Goal: Submit feedback/report problem: Submit feedback/report problem

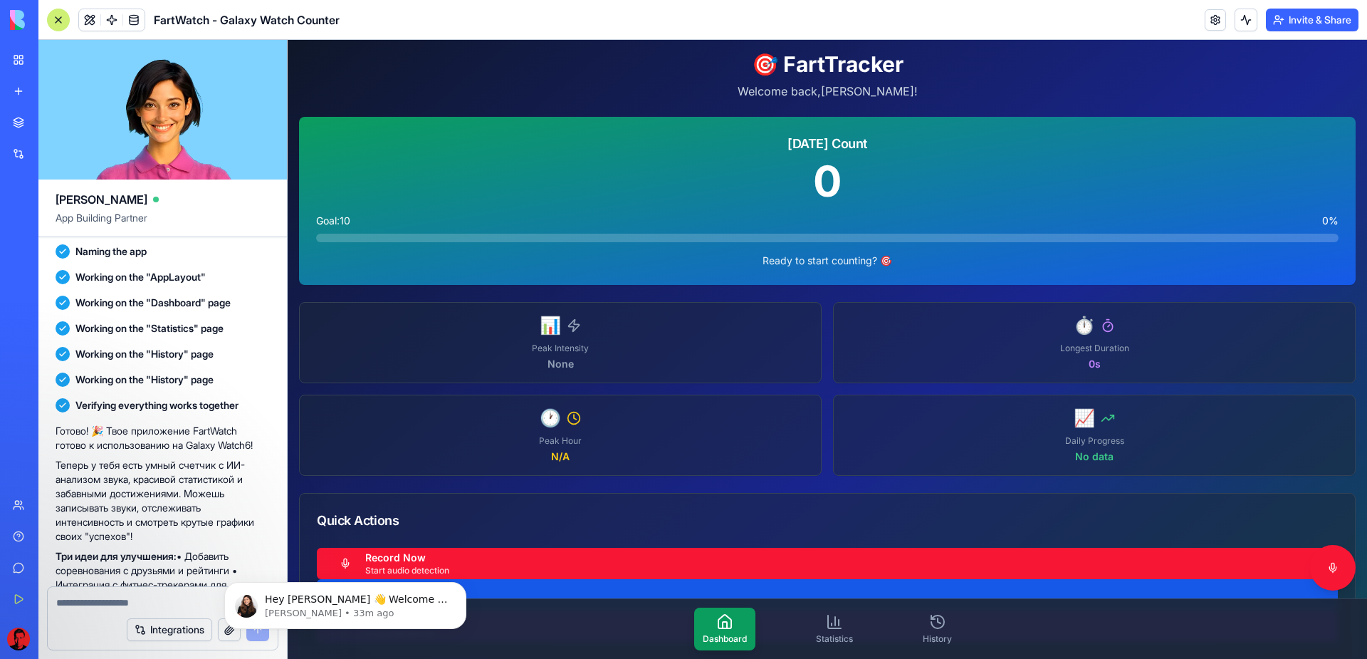
scroll to position [360, 0]
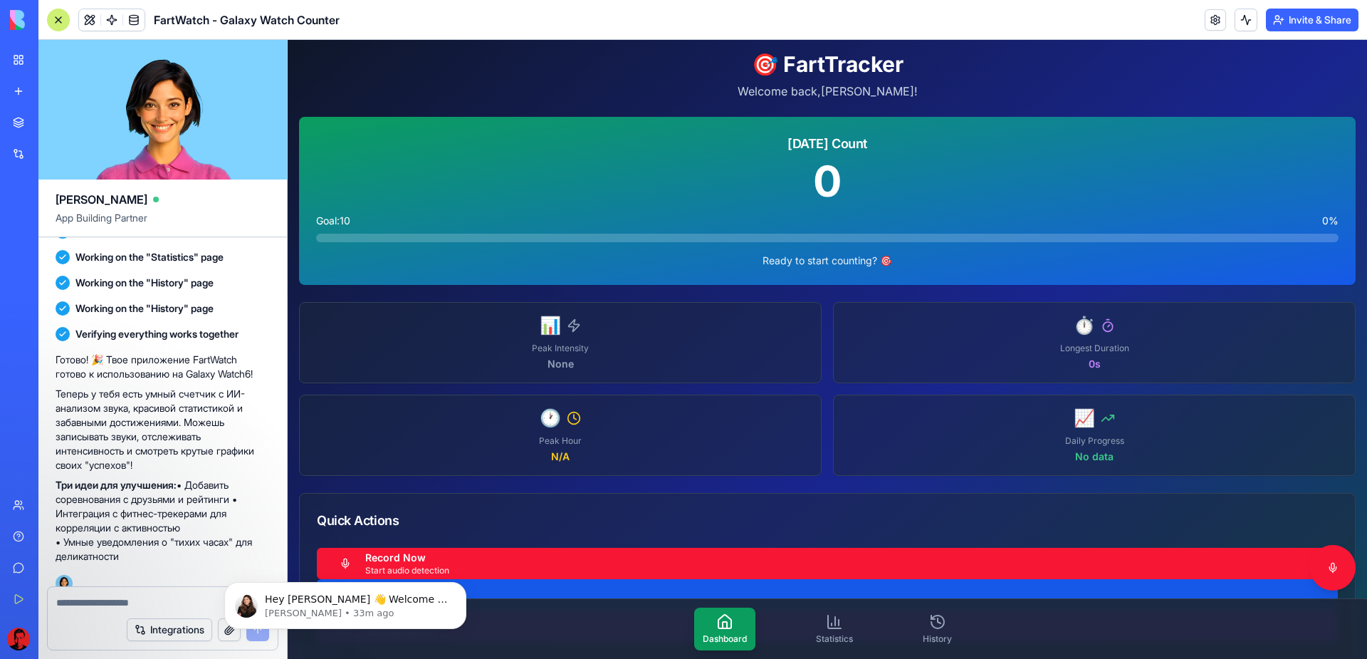
drag, startPoint x: 185, startPoint y: 471, endPoint x: 204, endPoint y: 538, distance: 69.5
click at [204, 538] on p "Три идеи для улучшения: • Добавить соревнования с друзьями и рейтинги • Интегра…" at bounding box center [163, 520] width 214 height 85
copy p "• Добавить соревнования с друзьями и рейтинги • Интеграция с фитнес-трекерами д…"
click at [140, 596] on textarea at bounding box center [162, 602] width 213 height 14
drag, startPoint x: 183, startPoint y: 511, endPoint x: 185, endPoint y: 474, distance: 37.8
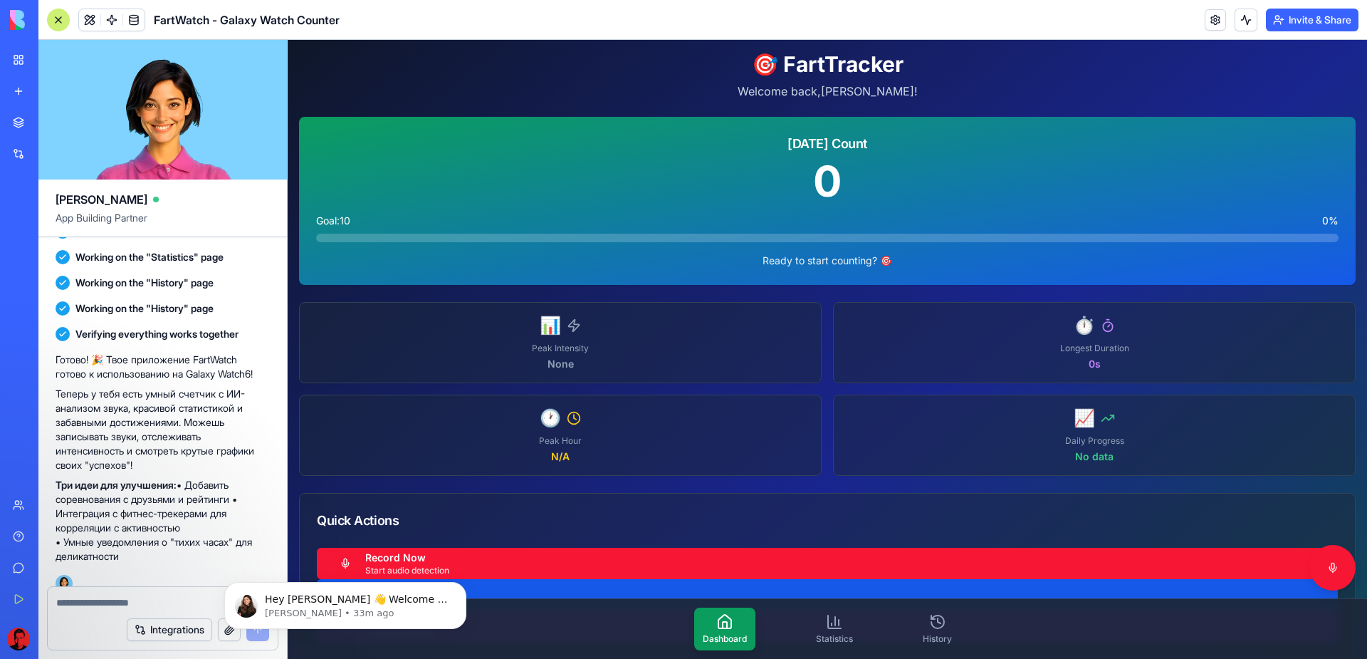
click at [185, 478] on p "Три идеи для улучшения: • Добавить соревнования с друзьями и рейтинги • Интегра…" at bounding box center [163, 520] width 214 height 85
copy p "• Добавить соревнования с друзьями и рейтинги • Интеграция с фитнес-трекерами д…"
click at [118, 600] on textarea at bounding box center [162, 602] width 213 height 14
paste textarea "**********"
type textarea "**********"
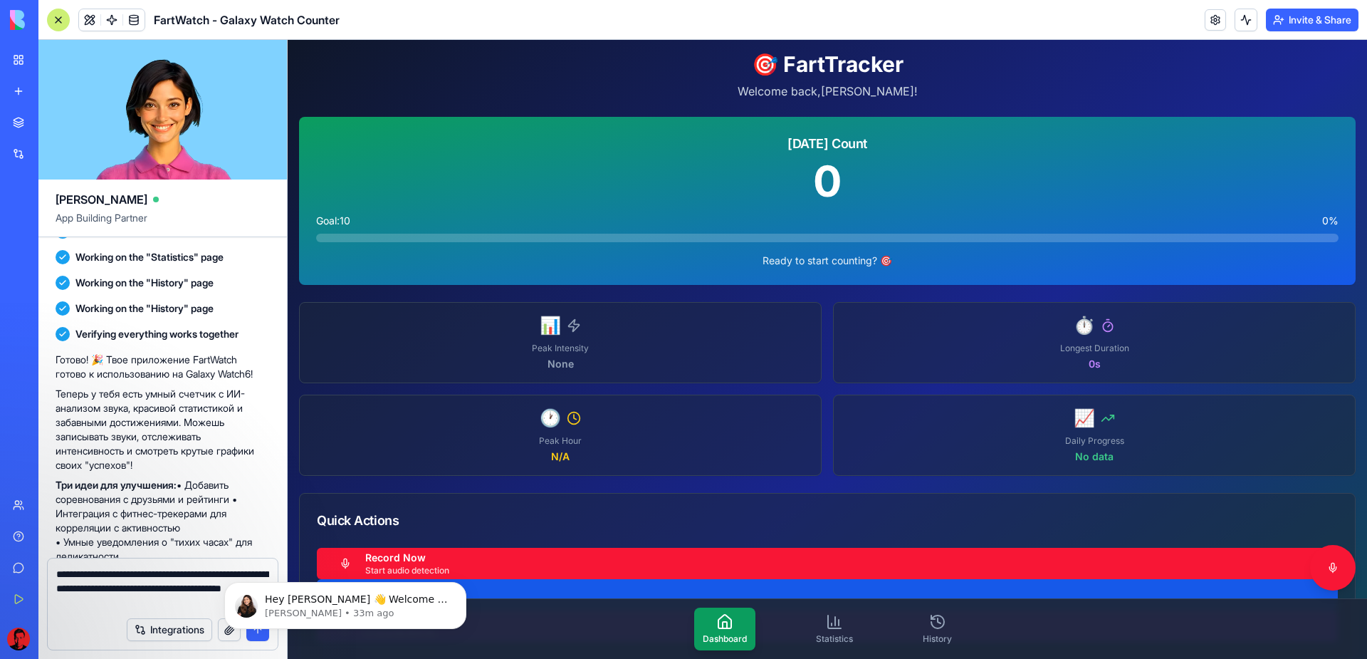
click at [256, 634] on body "Hey [PERSON_NAME] 👋 Welcome to Blocks 🙌 I'm here if you have any questions! [PE…" at bounding box center [345, 602] width 273 height 88
click at [466, 588] on icon "Dismiss notification" at bounding box center [463, 586] width 8 height 8
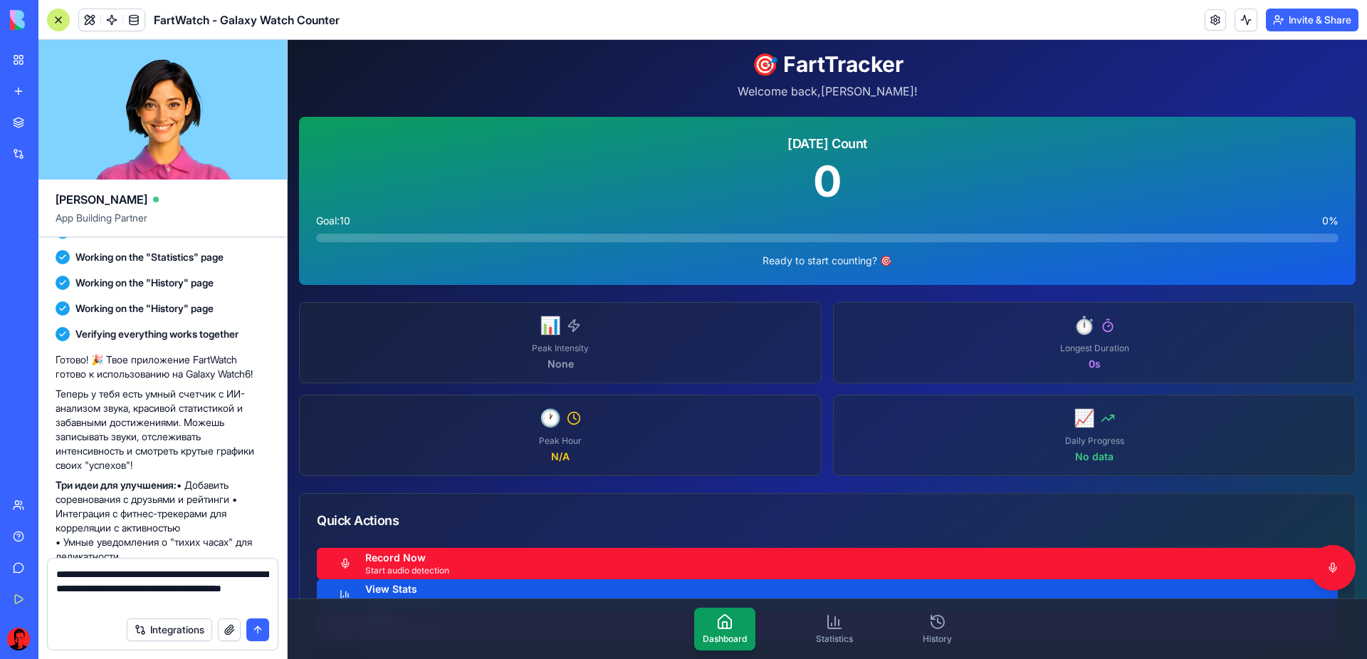
click at [254, 624] on button "submit" at bounding box center [257, 629] width 23 height 23
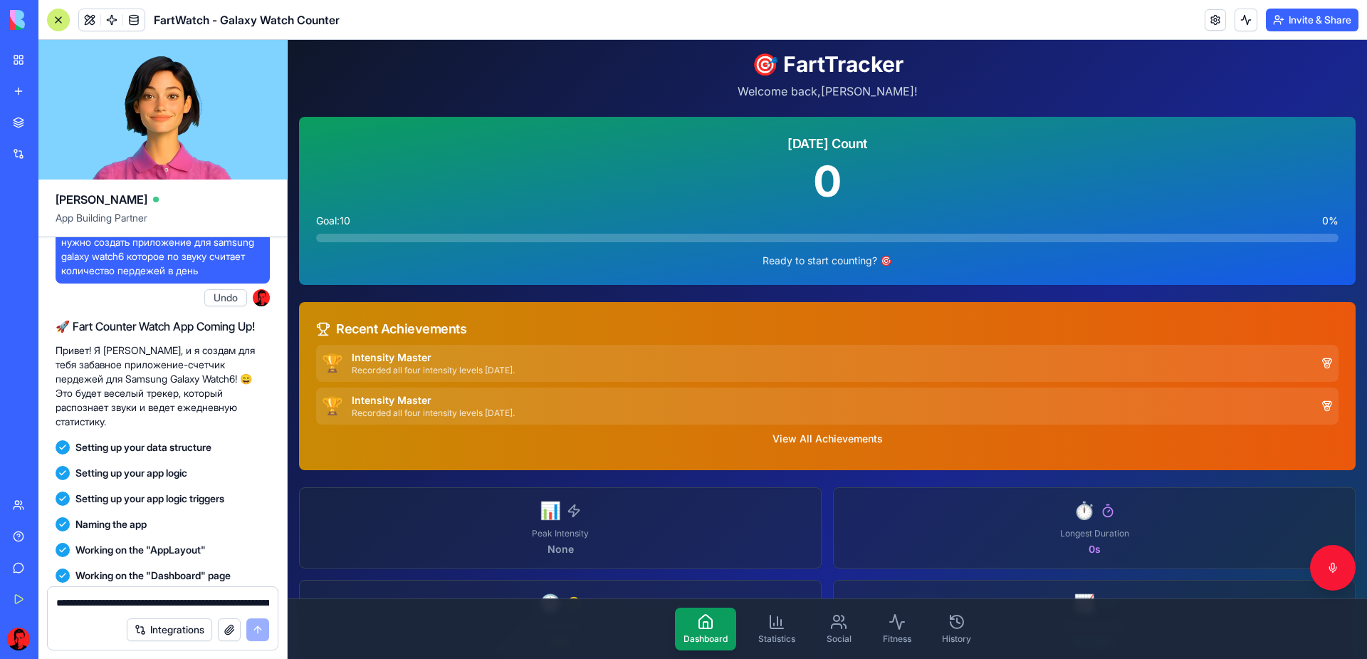
scroll to position [0, 0]
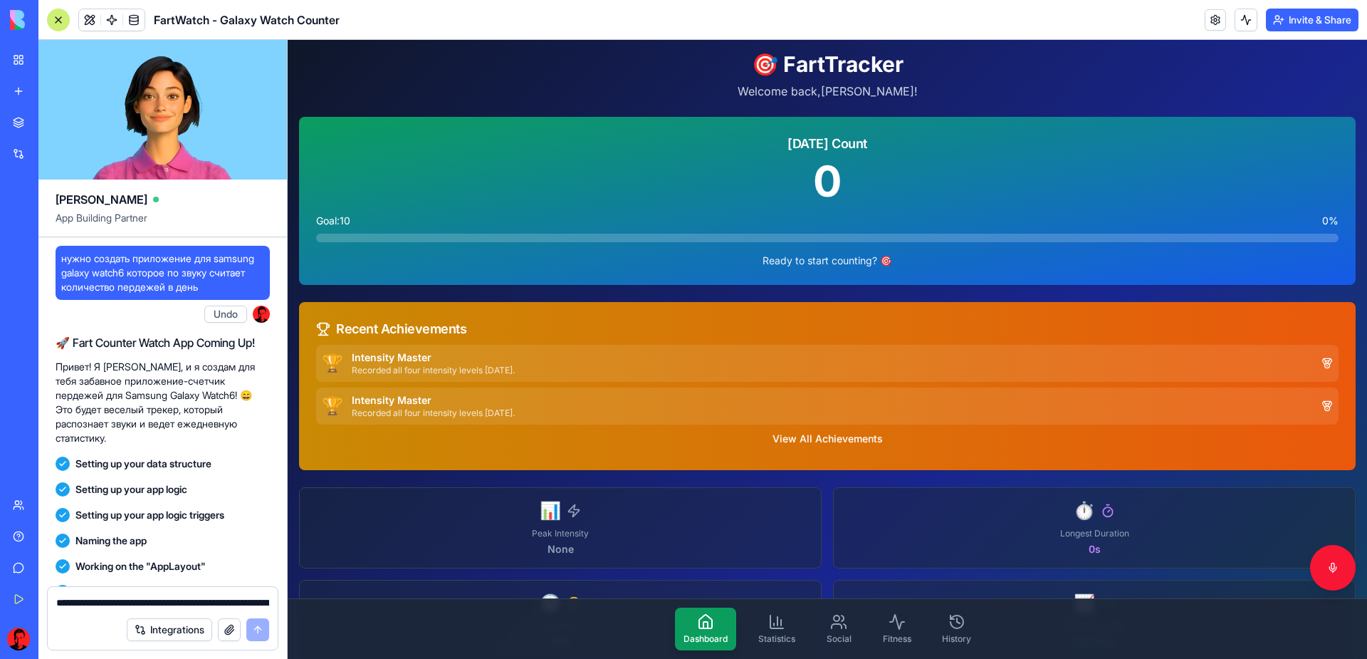
drag, startPoint x: 56, startPoint y: 345, endPoint x: 251, endPoint y: 426, distance: 212.0
click at [251, 426] on div "🚀 Fart Counter Watch App Coming Up! Привет! Я [PERSON_NAME], и я создам для теб…" at bounding box center [163, 389] width 214 height 111
click at [257, 417] on p "Привет! Я [PERSON_NAME], и я создам для тебя забавное приложение-счетчик пердеж…" at bounding box center [163, 402] width 214 height 85
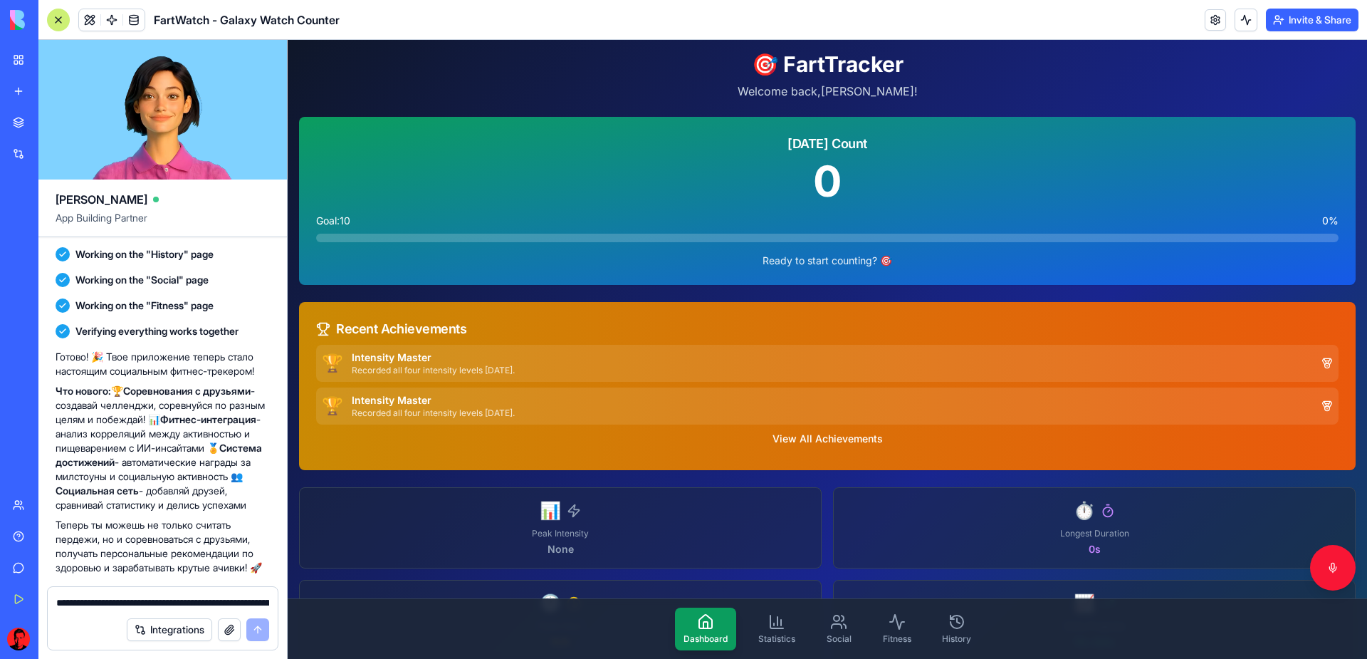
scroll to position [1118, 0]
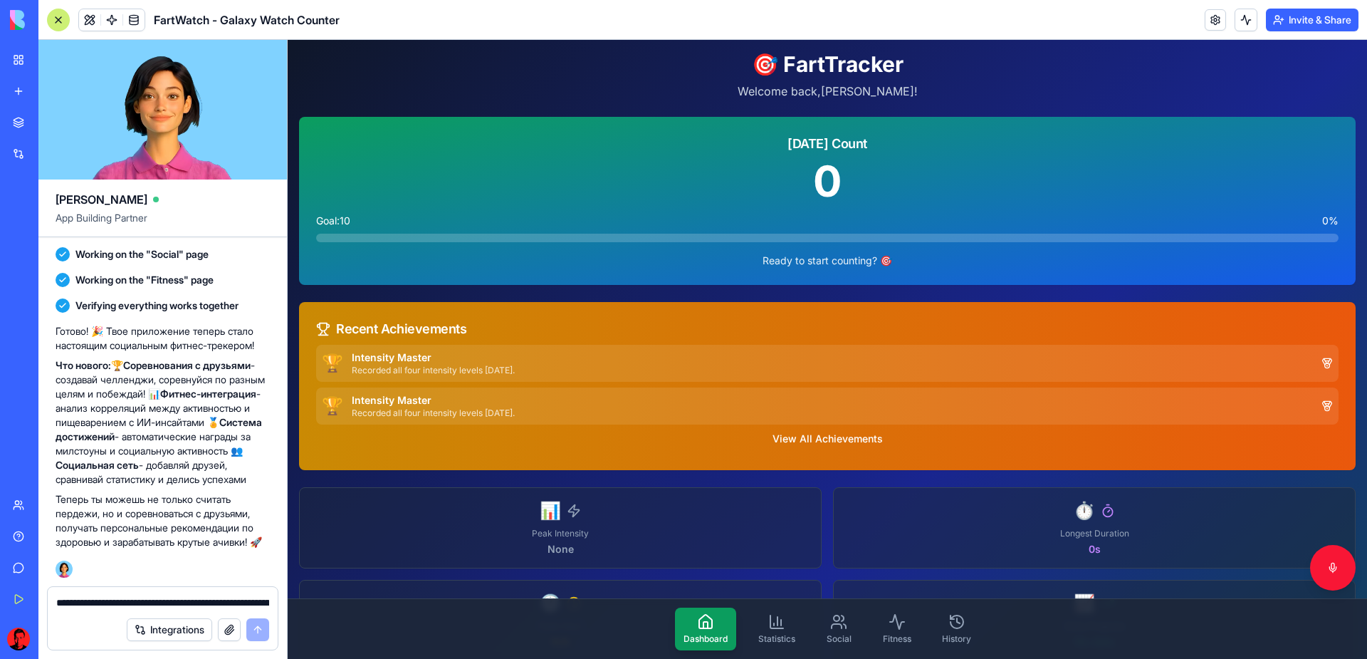
click at [187, 636] on button "Integrations" at bounding box center [169, 629] width 85 height 23
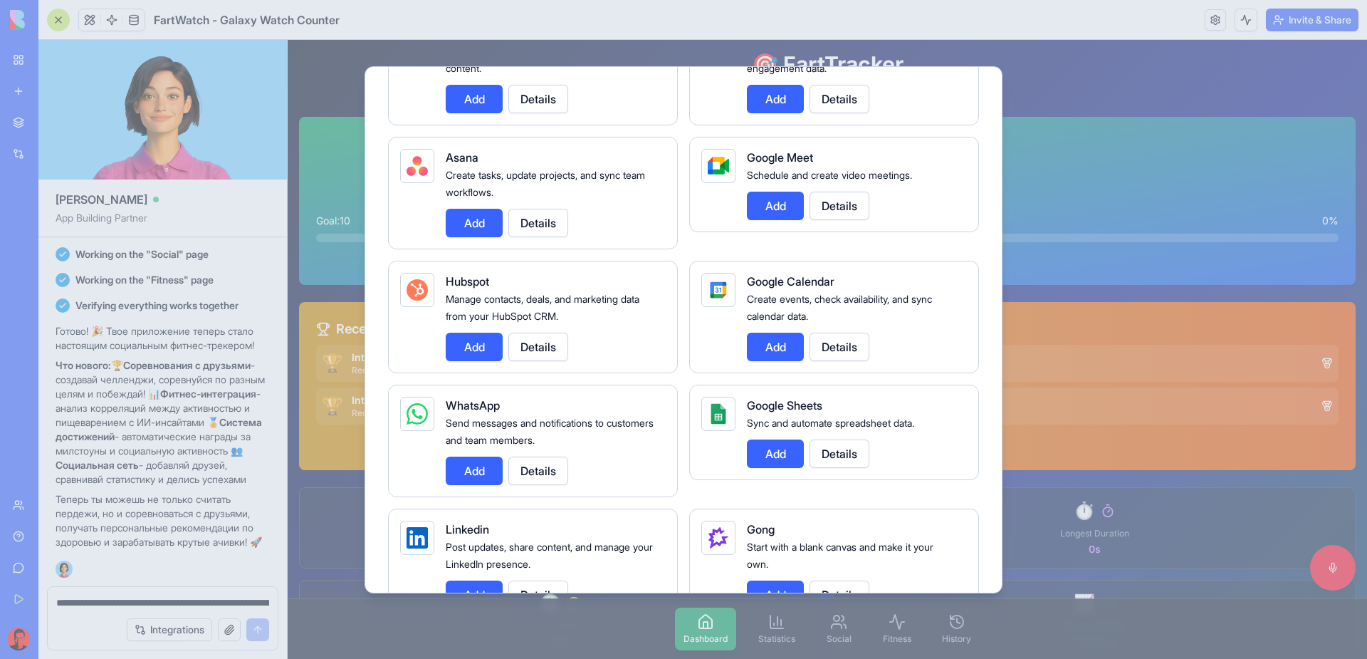
scroll to position [0, 0]
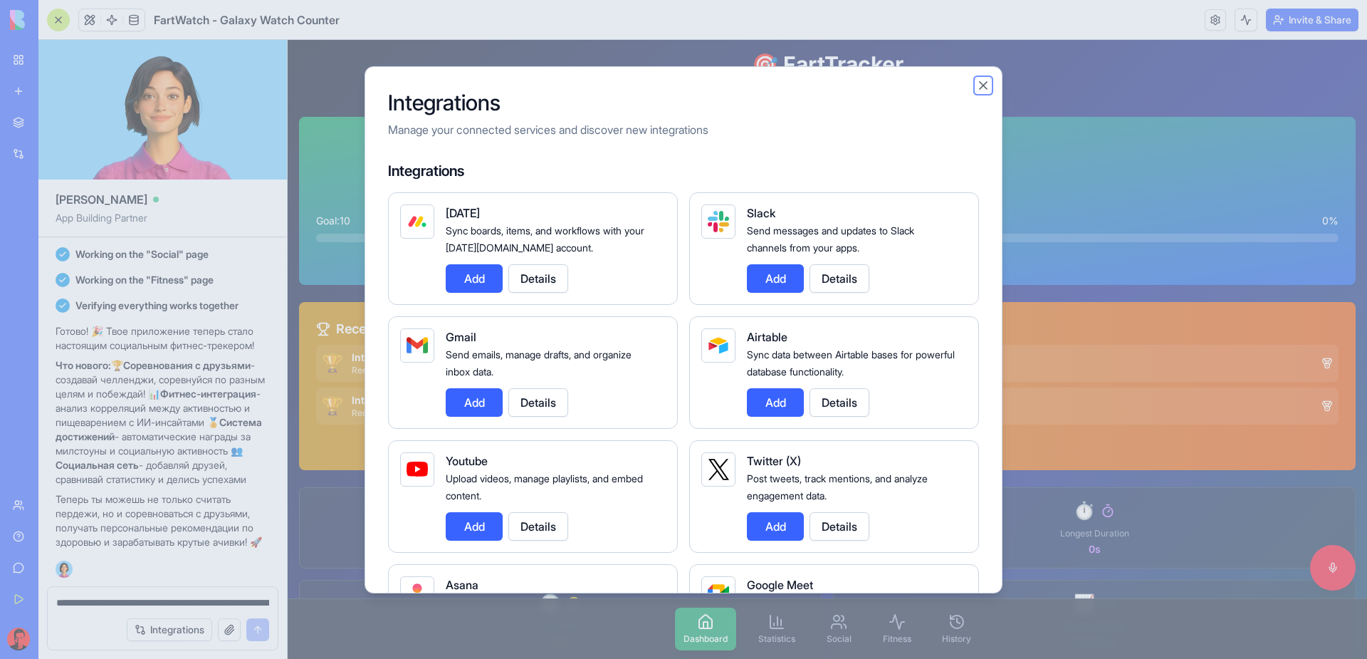
click at [976, 89] on button "Close" at bounding box center [983, 85] width 14 height 14
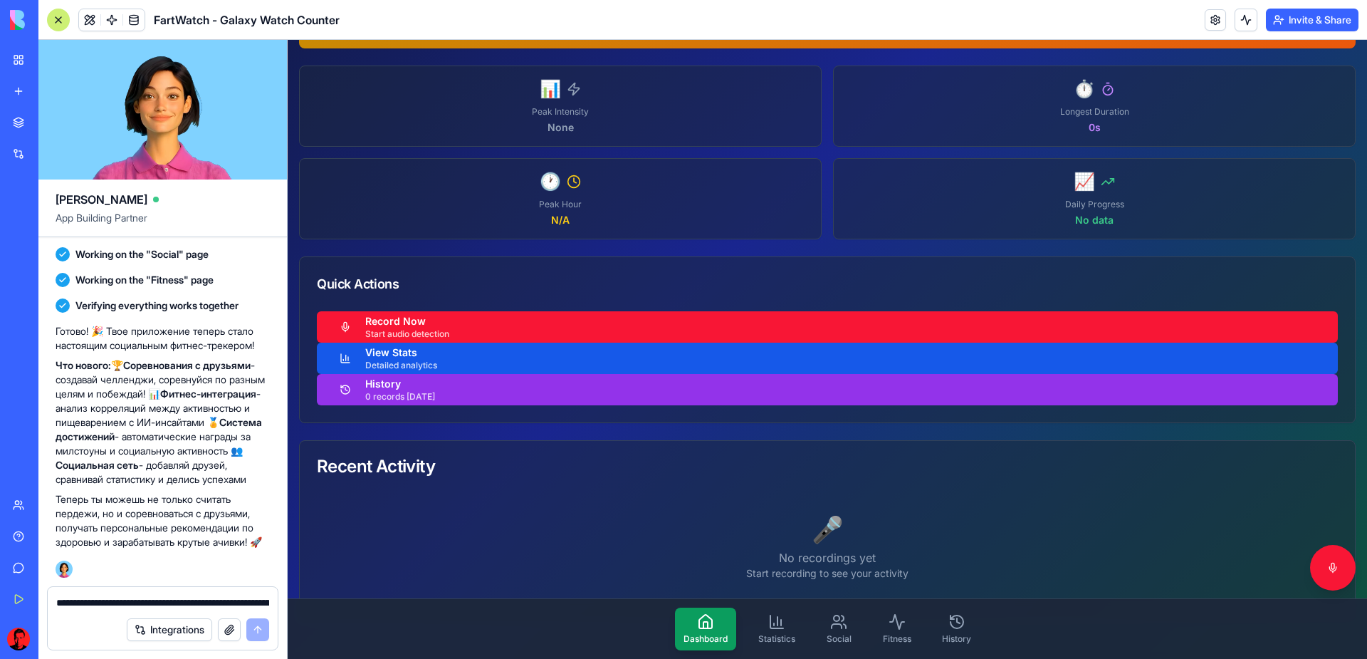
scroll to position [452, 0]
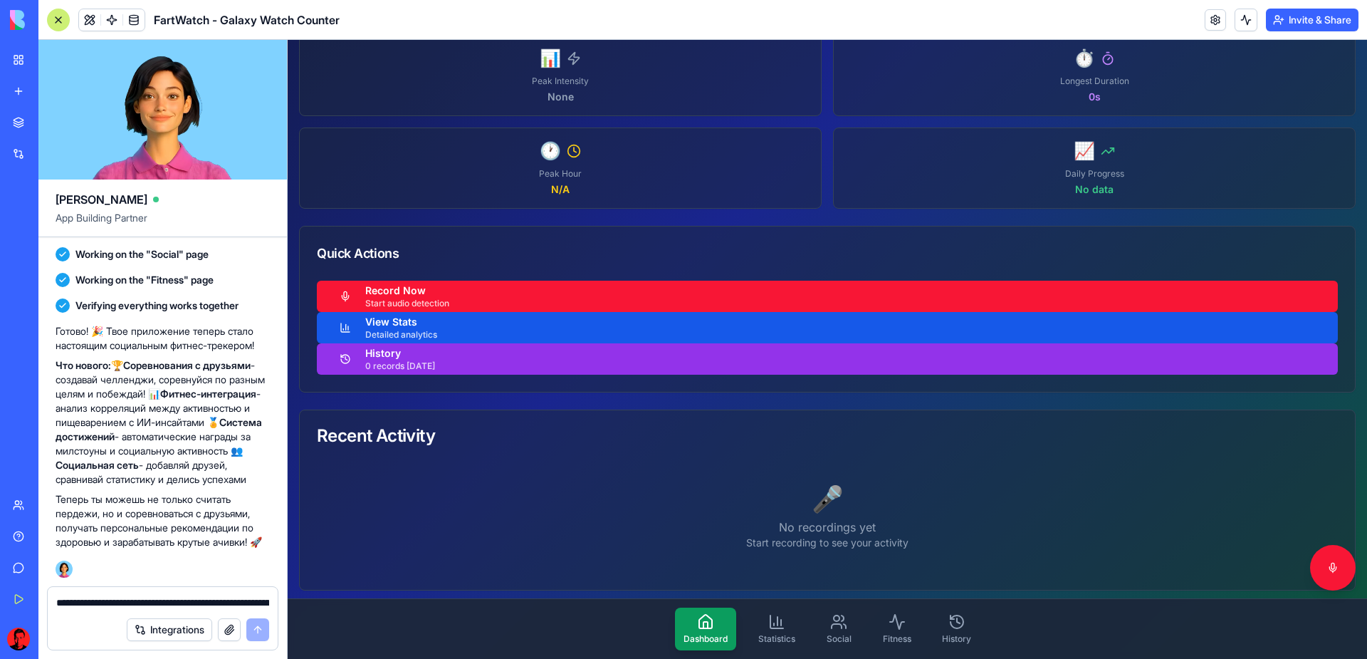
click at [837, 495] on p "🎤" at bounding box center [827, 498] width 1021 height 28
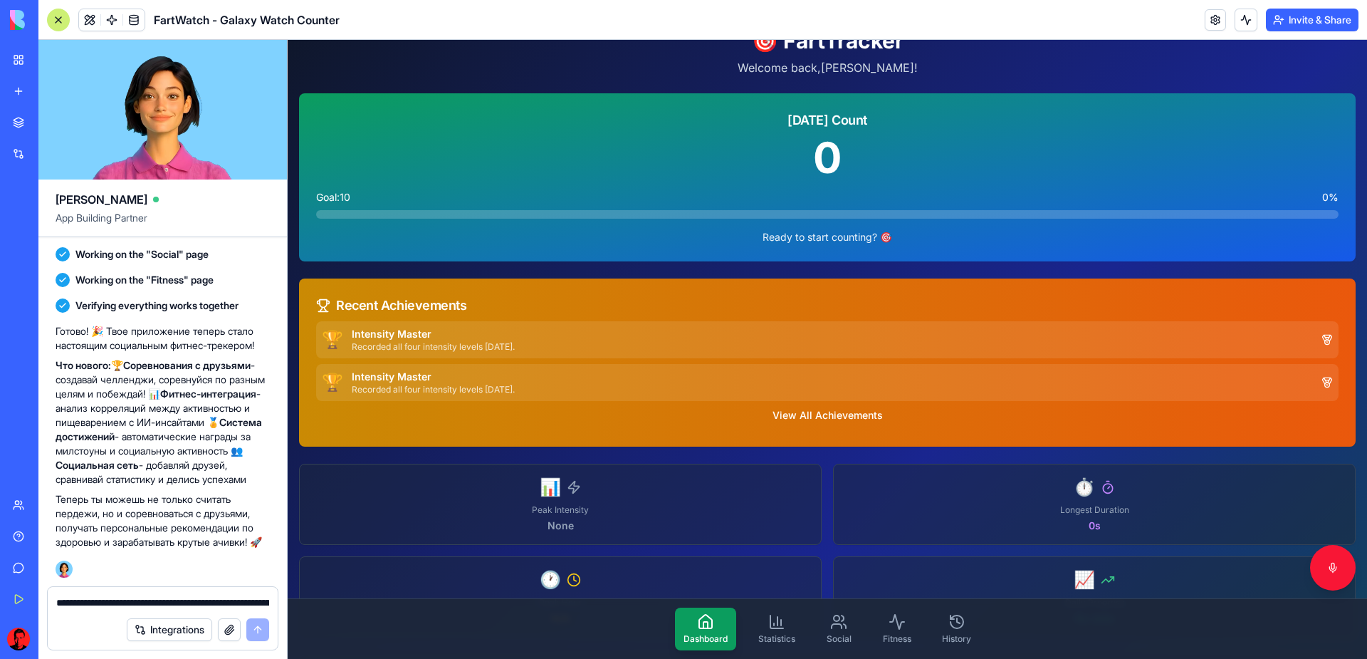
scroll to position [0, 0]
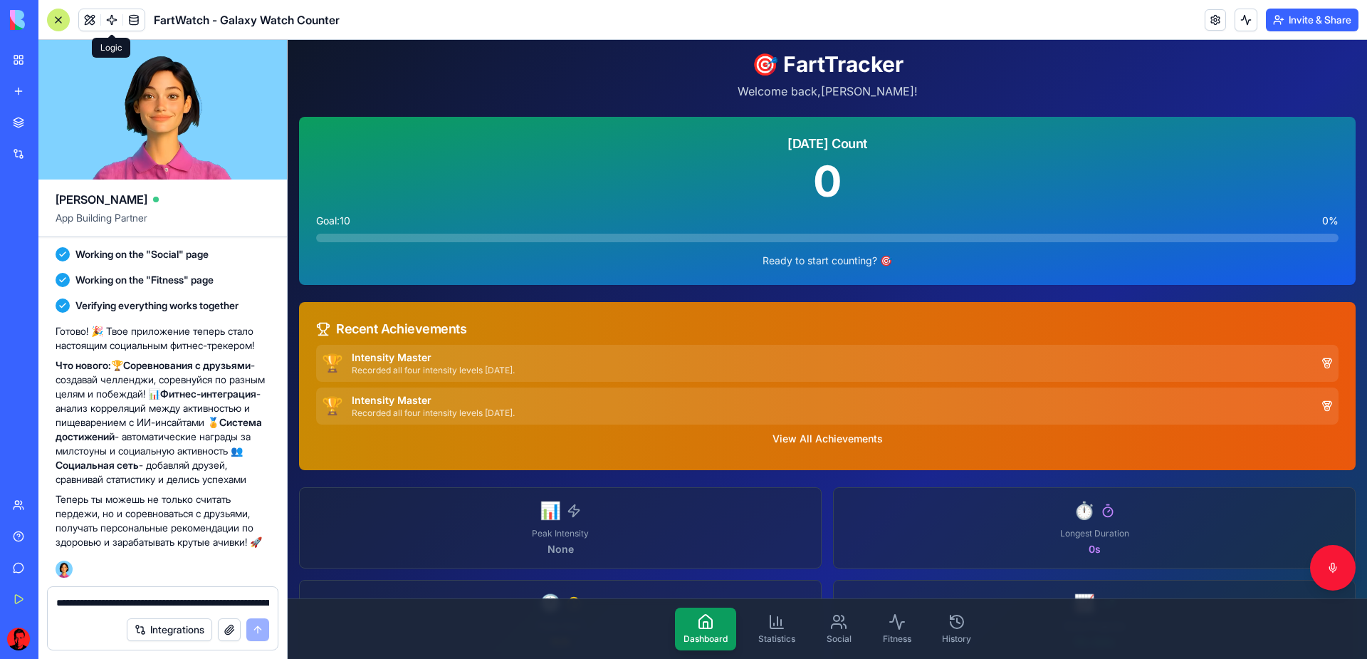
click at [110, 17] on span at bounding box center [112, 20] width 40 height 40
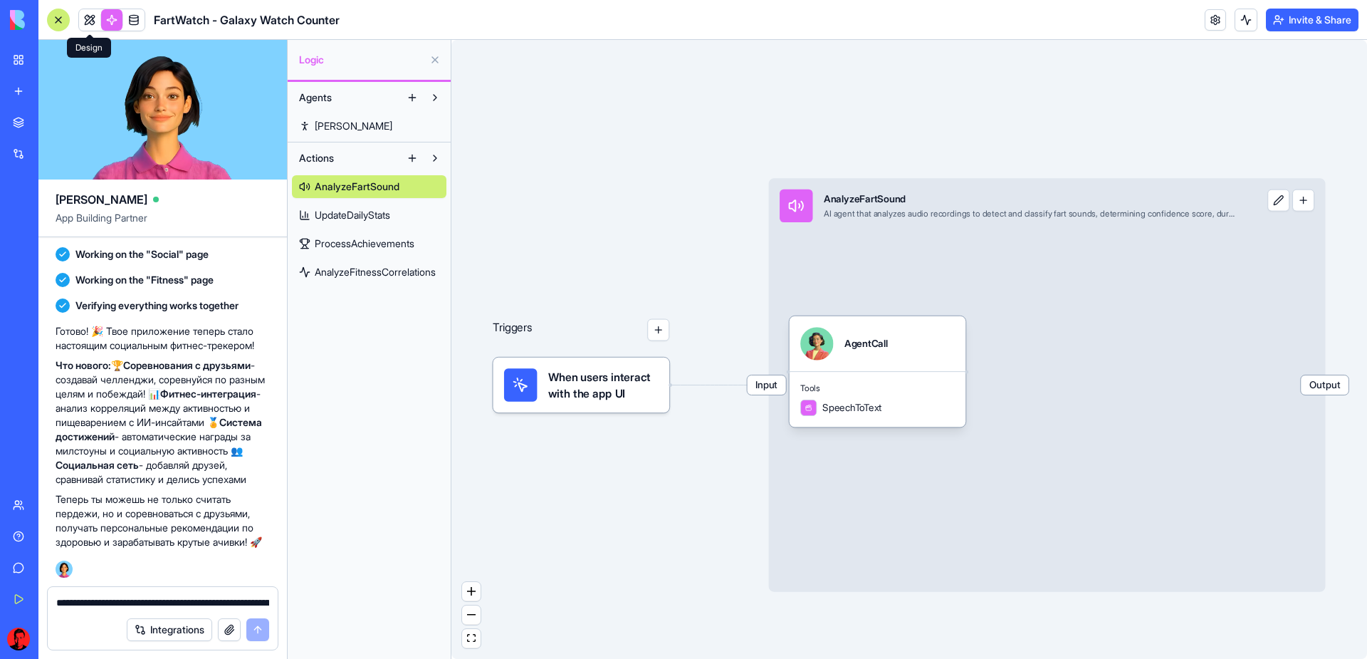
click at [90, 17] on link at bounding box center [89, 19] width 21 height 21
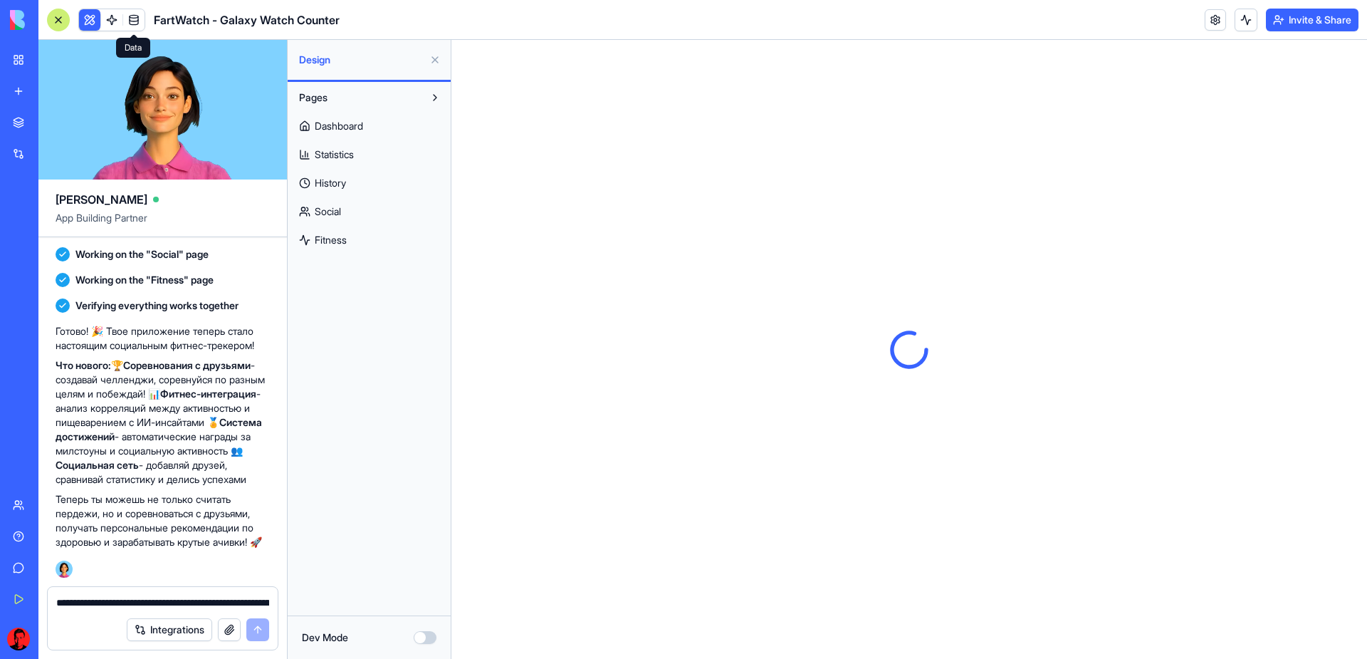
click at [130, 24] on span at bounding box center [134, 20] width 40 height 40
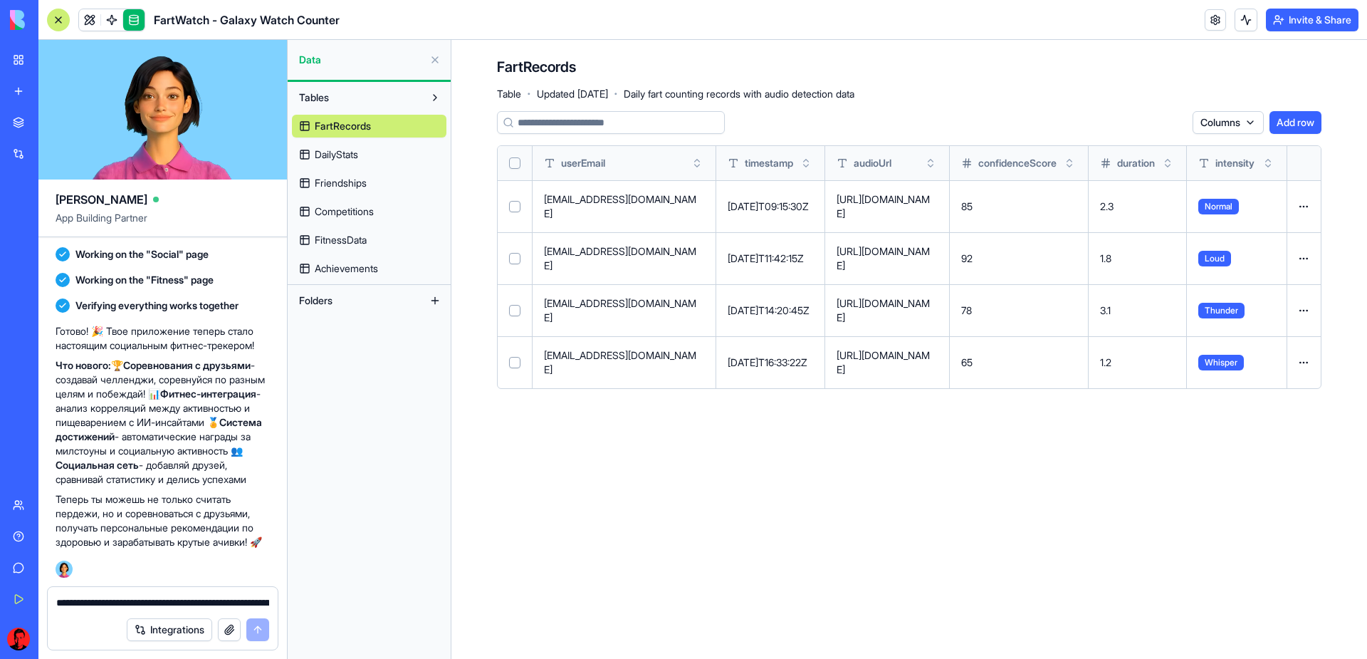
drag, startPoint x: 58, startPoint y: 19, endPoint x: 166, endPoint y: 30, distance: 108.1
click at [166, 30] on div "FartWatch - Galaxy Watch Counter" at bounding box center [193, 20] width 293 height 23
click at [115, 23] on link at bounding box center [111, 19] width 21 height 21
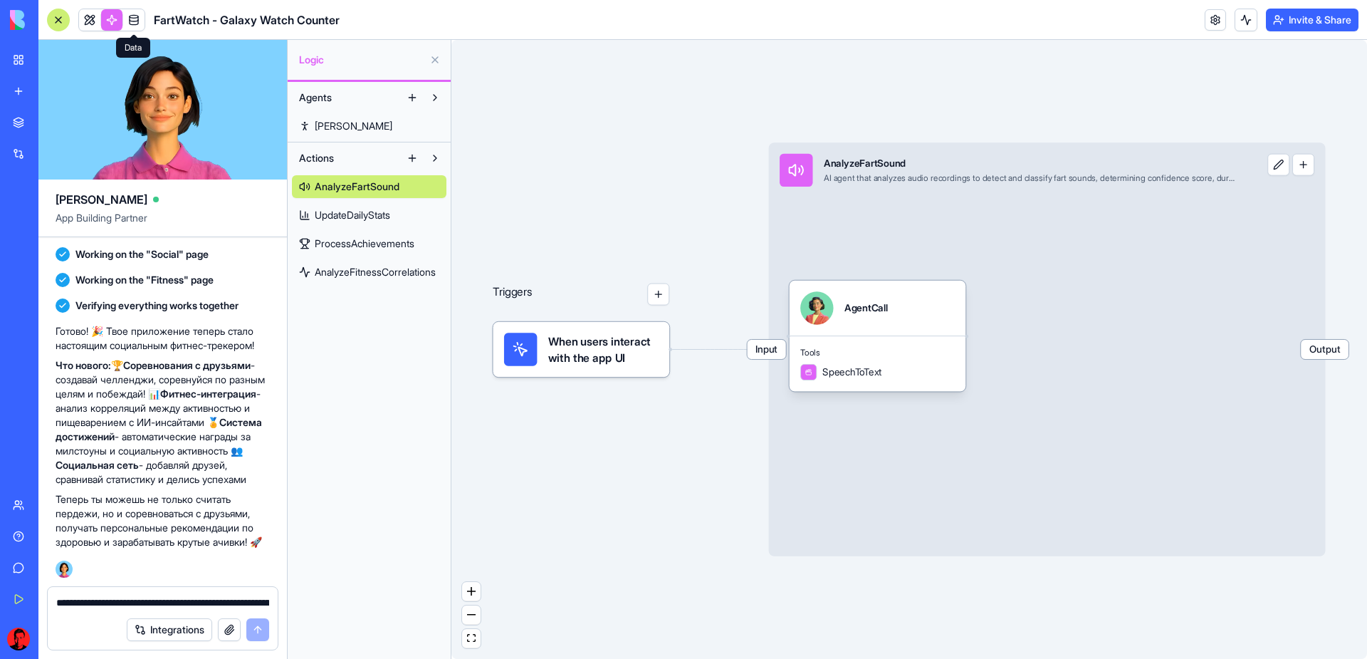
click at [90, 23] on link at bounding box center [89, 19] width 21 height 21
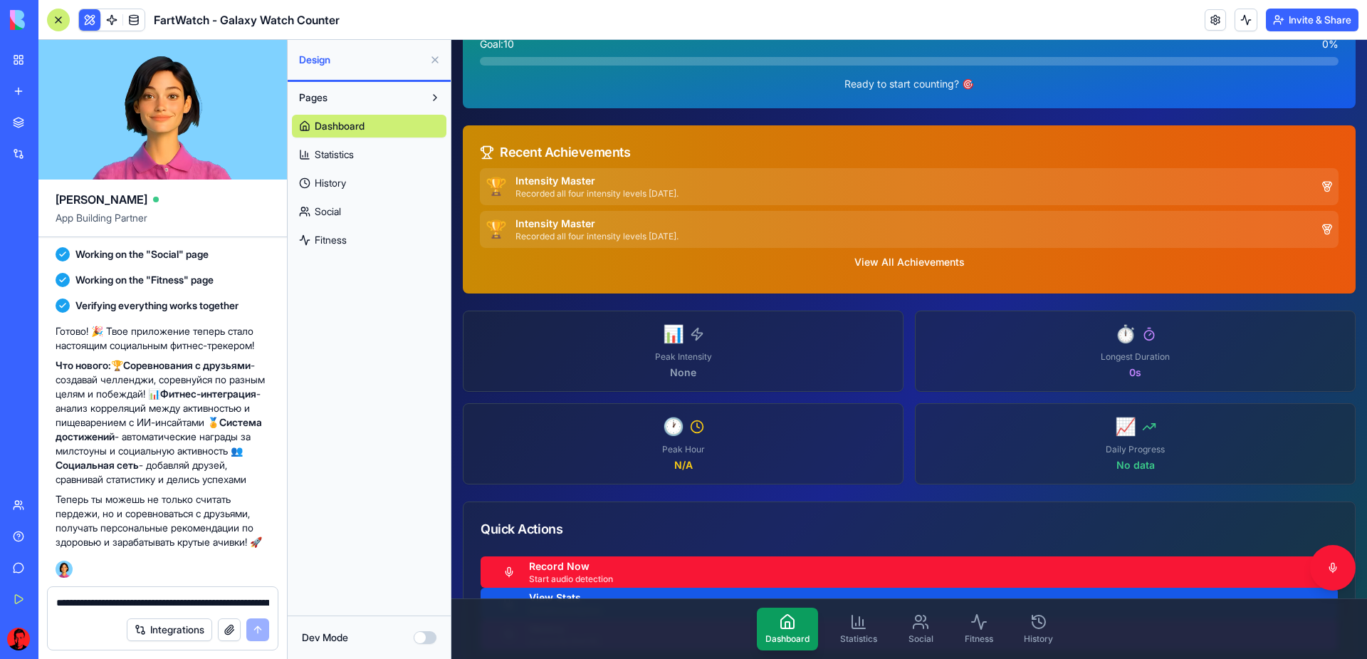
scroll to position [214, 0]
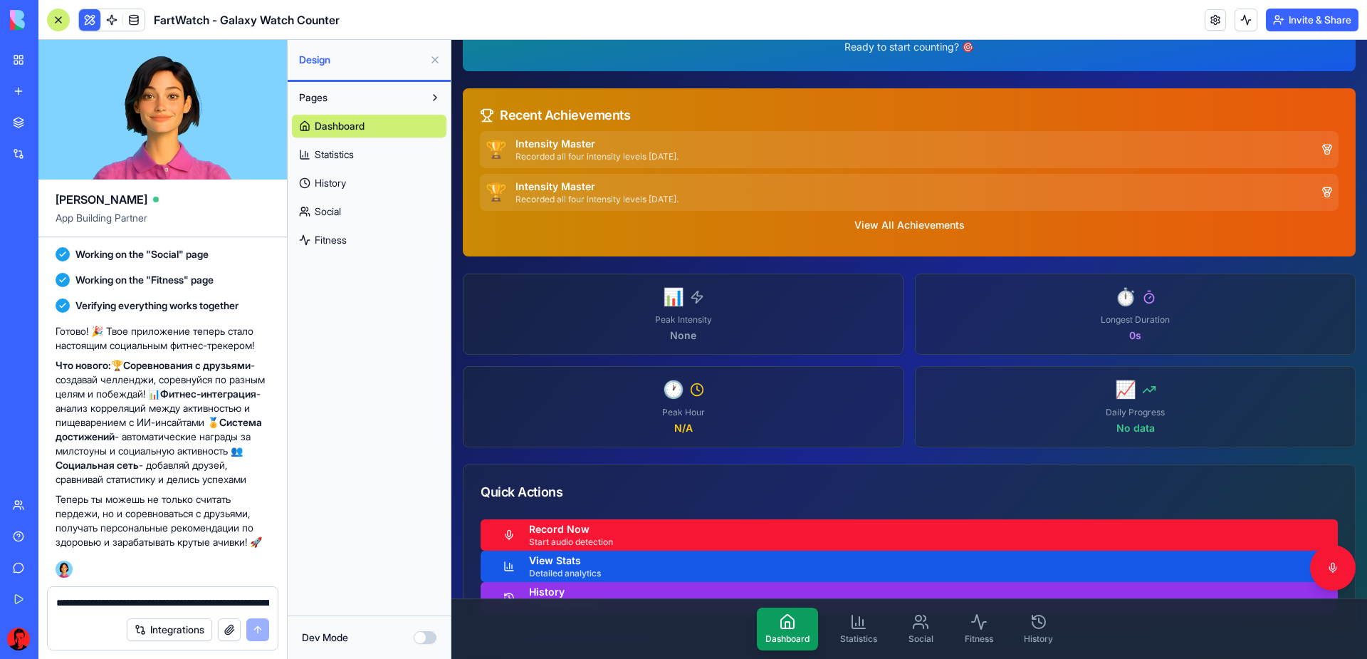
click at [670, 300] on span "📊" at bounding box center [673, 297] width 21 height 23
click at [371, 152] on link "Statistics" at bounding box center [369, 154] width 155 height 23
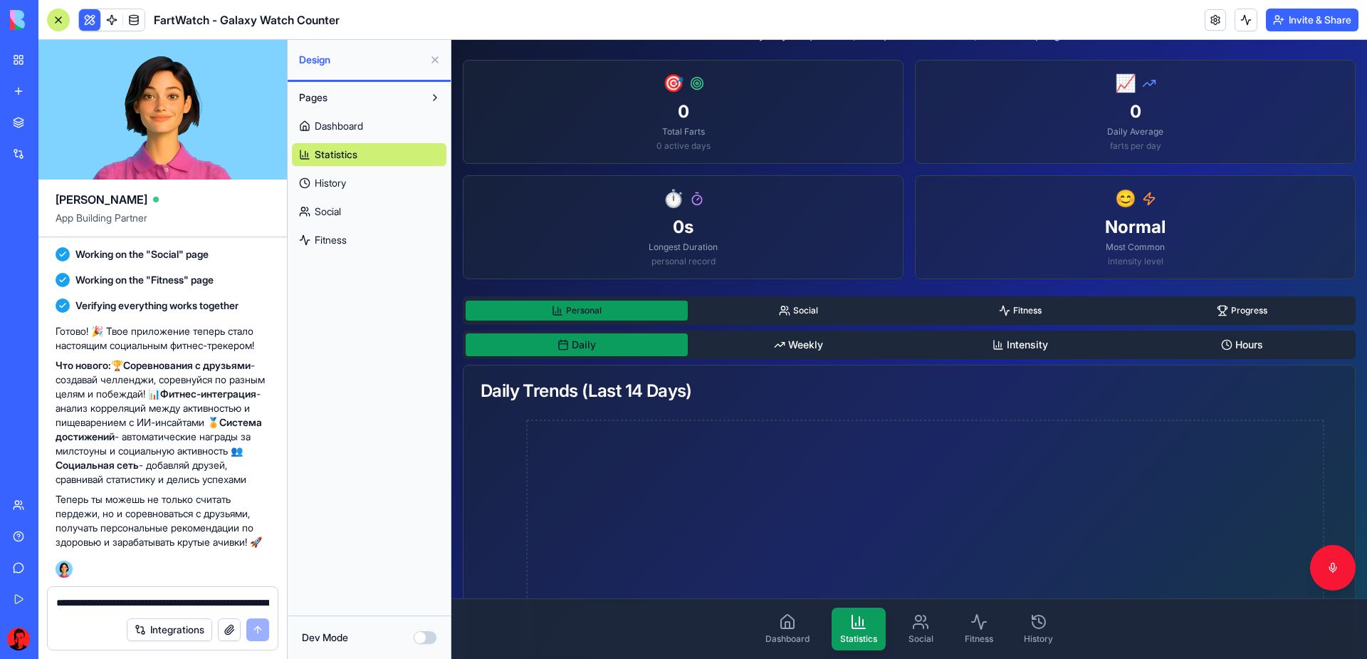
scroll to position [214, 0]
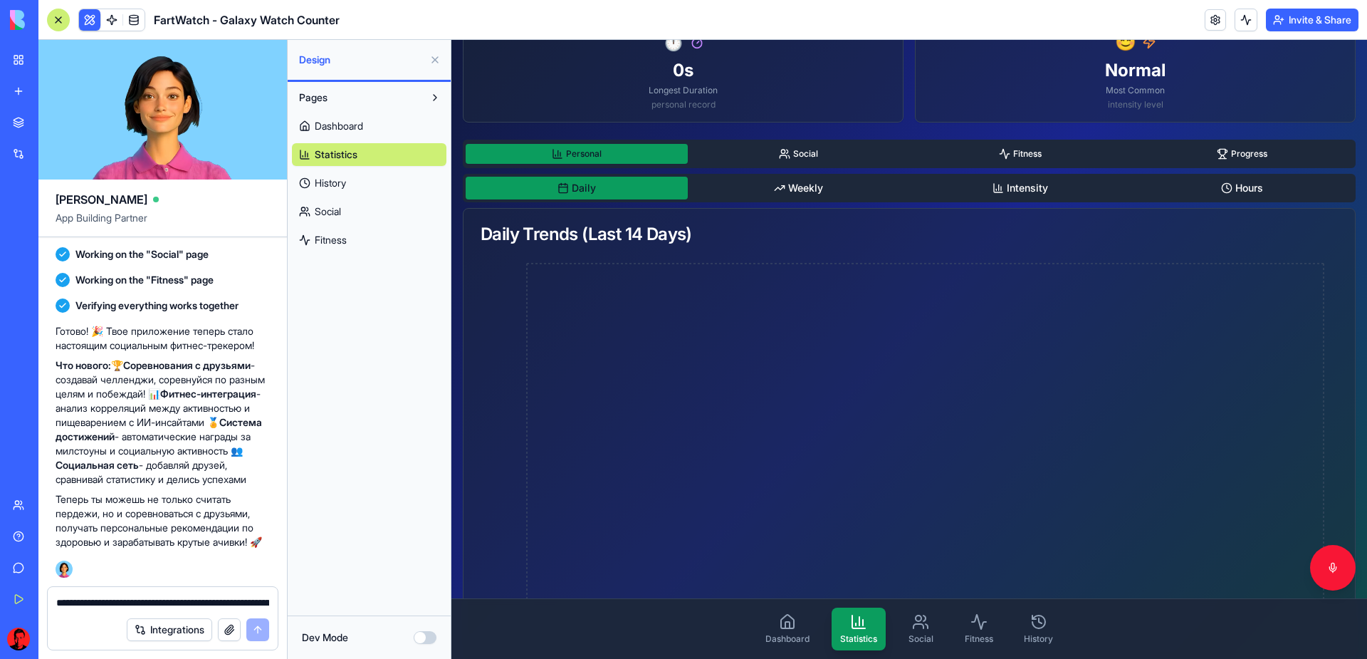
click at [359, 176] on link "History" at bounding box center [369, 183] width 155 height 23
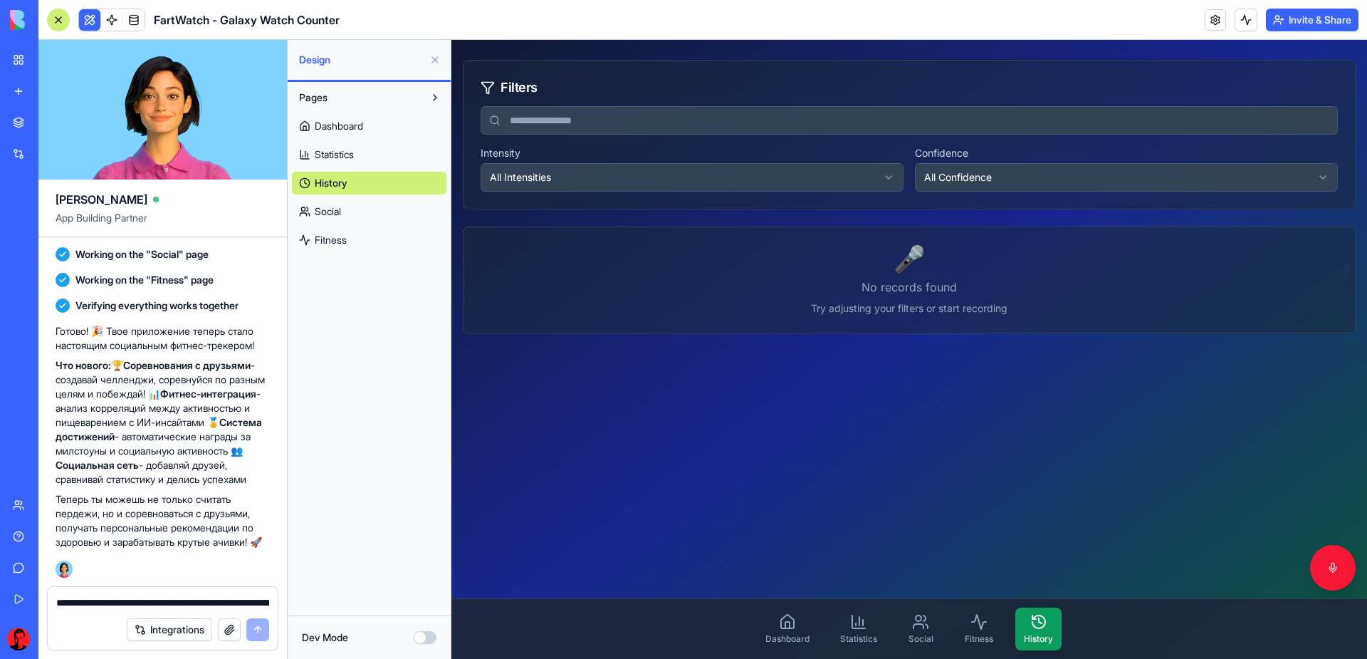
click at [352, 209] on link "Social" at bounding box center [369, 211] width 155 height 23
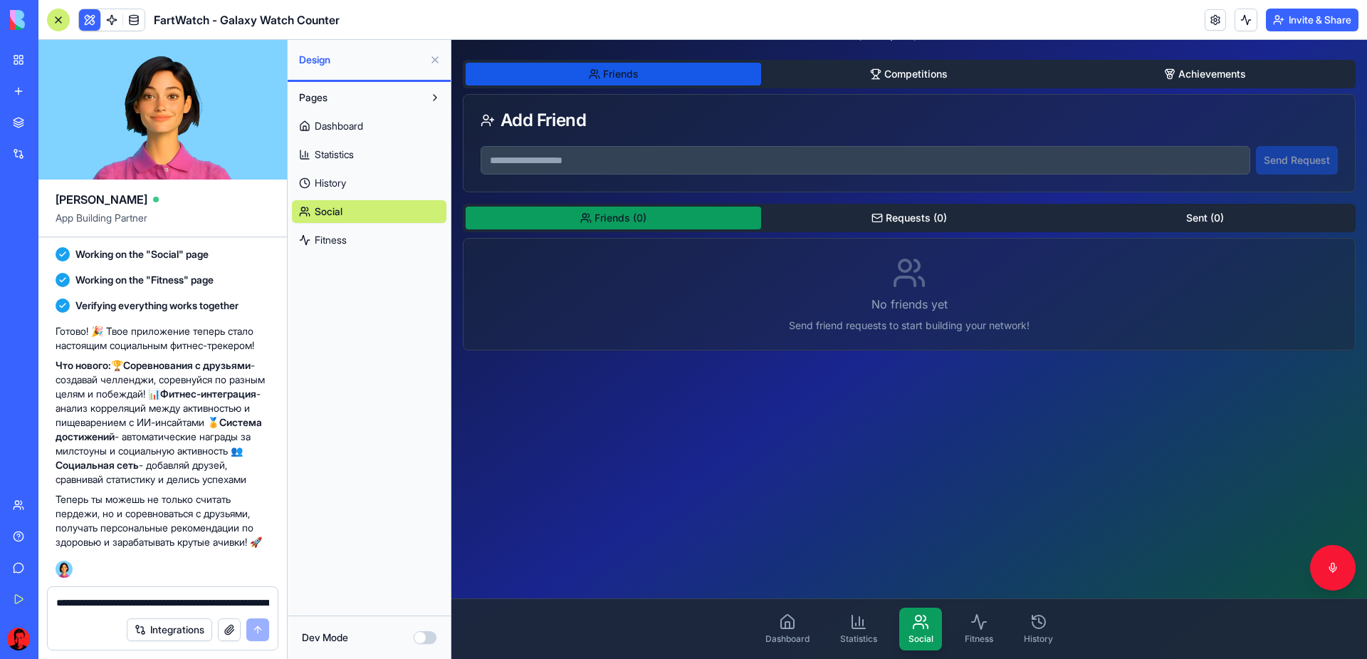
click at [511, 162] on input at bounding box center [866, 160] width 770 height 28
click at [341, 243] on span "Fitness" at bounding box center [331, 240] width 32 height 14
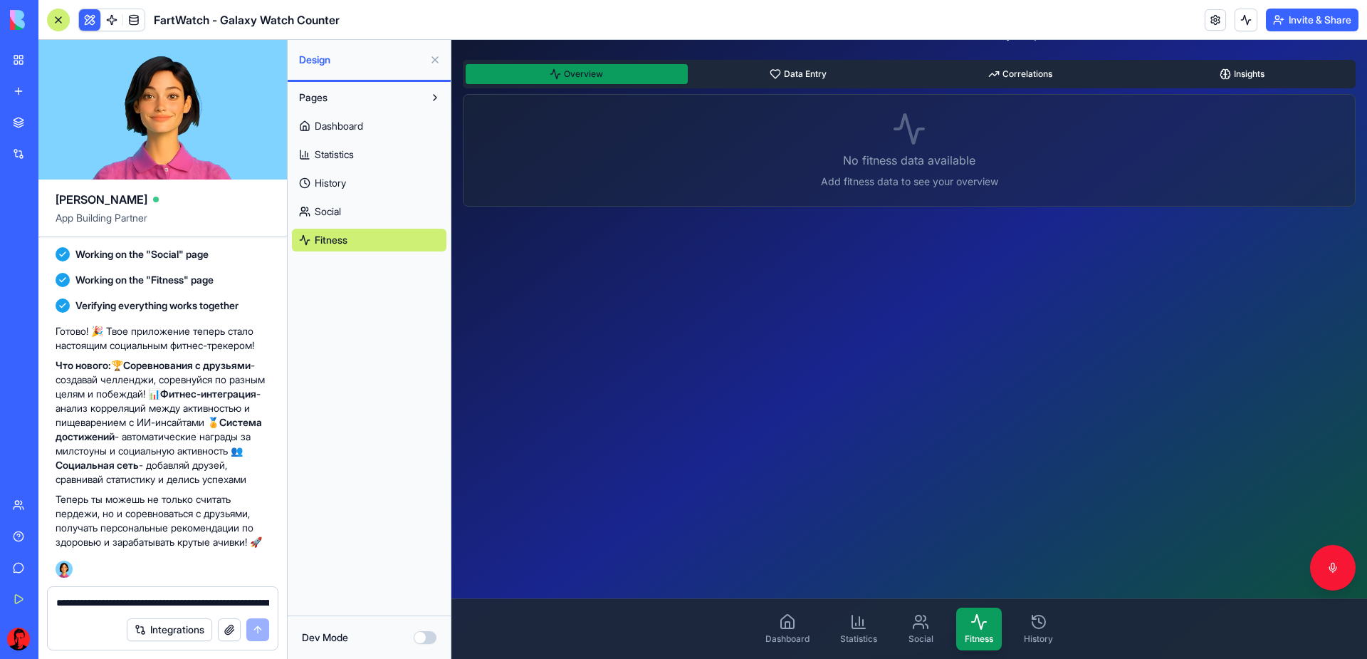
click at [355, 162] on link "Statistics" at bounding box center [369, 154] width 155 height 23
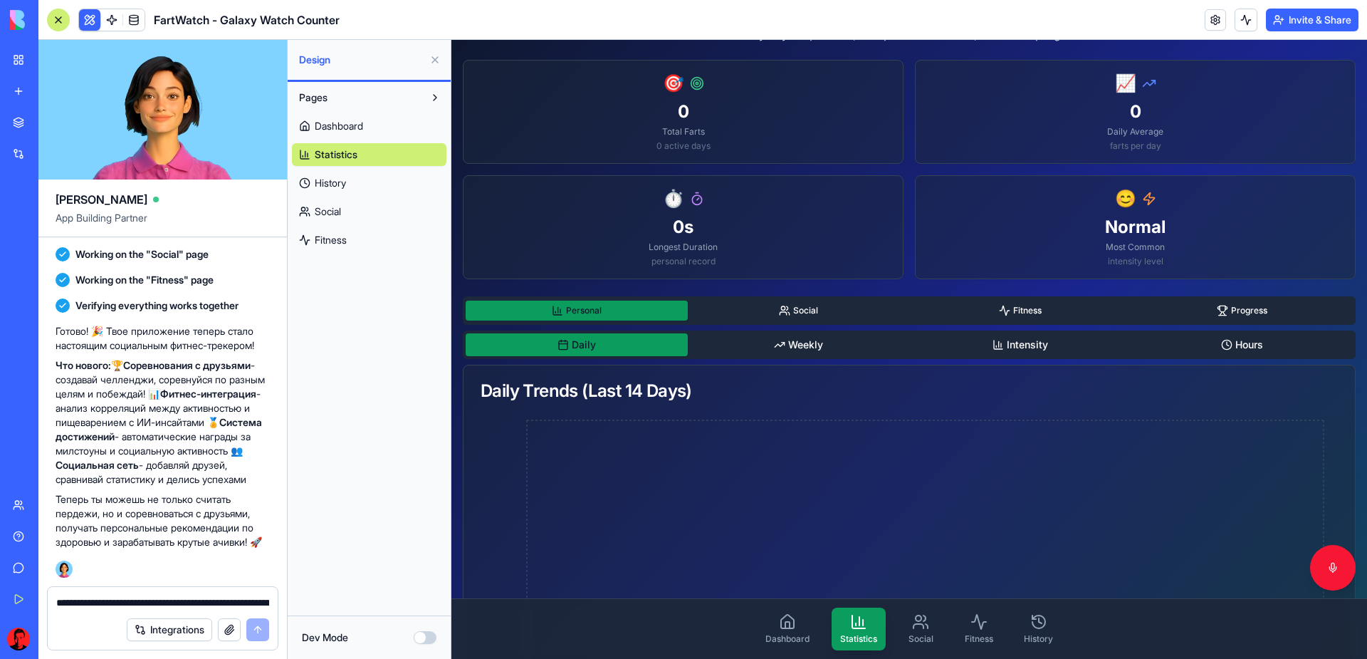
click at [360, 129] on span "Dashboard" at bounding box center [339, 126] width 48 height 14
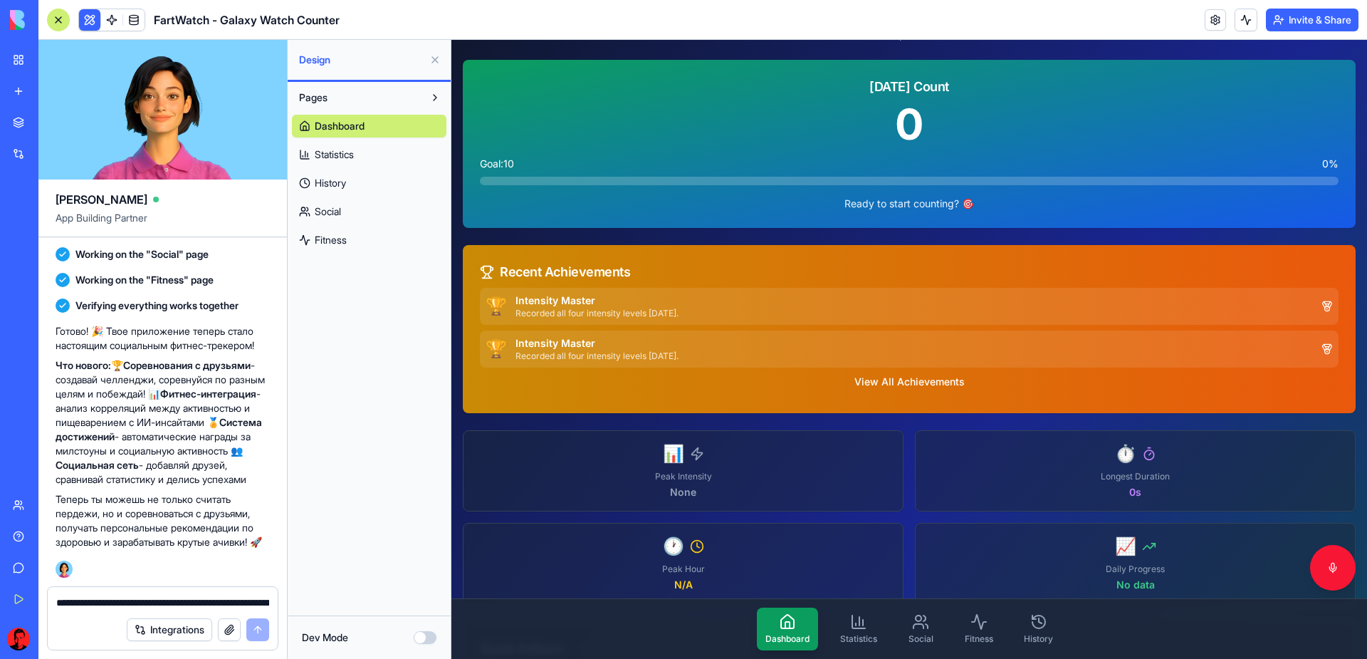
click at [355, 164] on link "Statistics" at bounding box center [369, 154] width 155 height 23
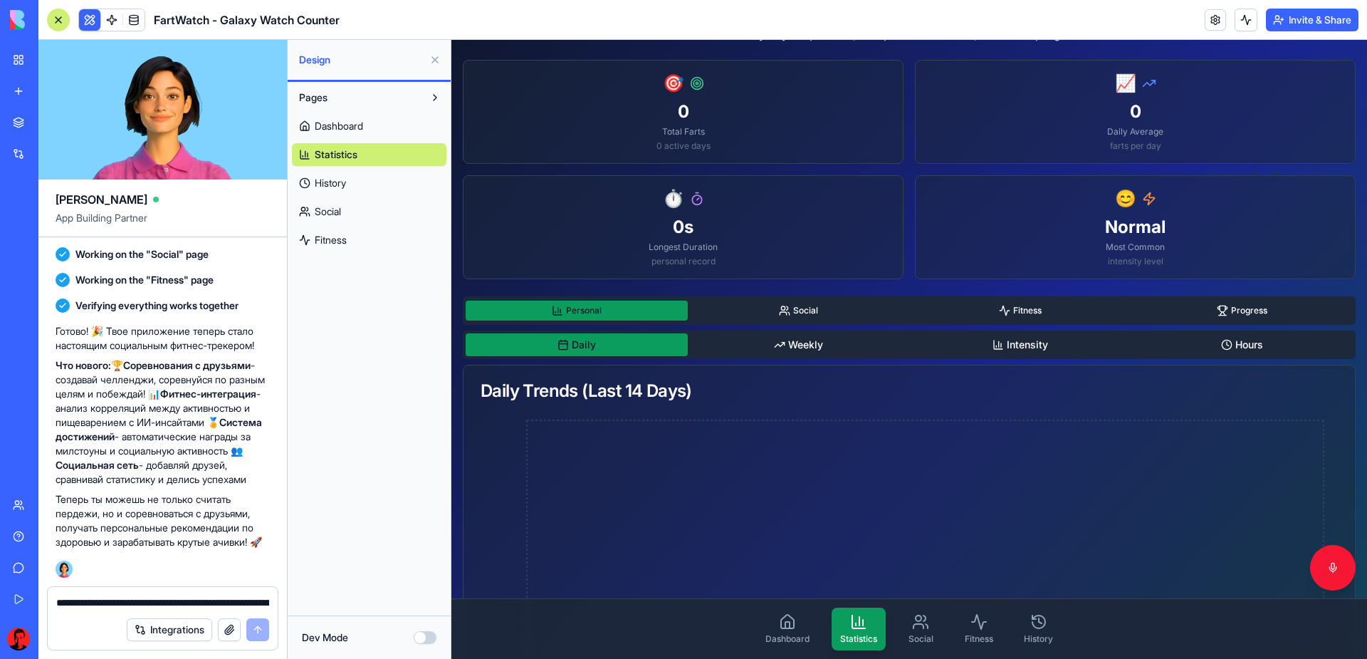
click at [355, 132] on span "Dashboard" at bounding box center [339, 126] width 48 height 14
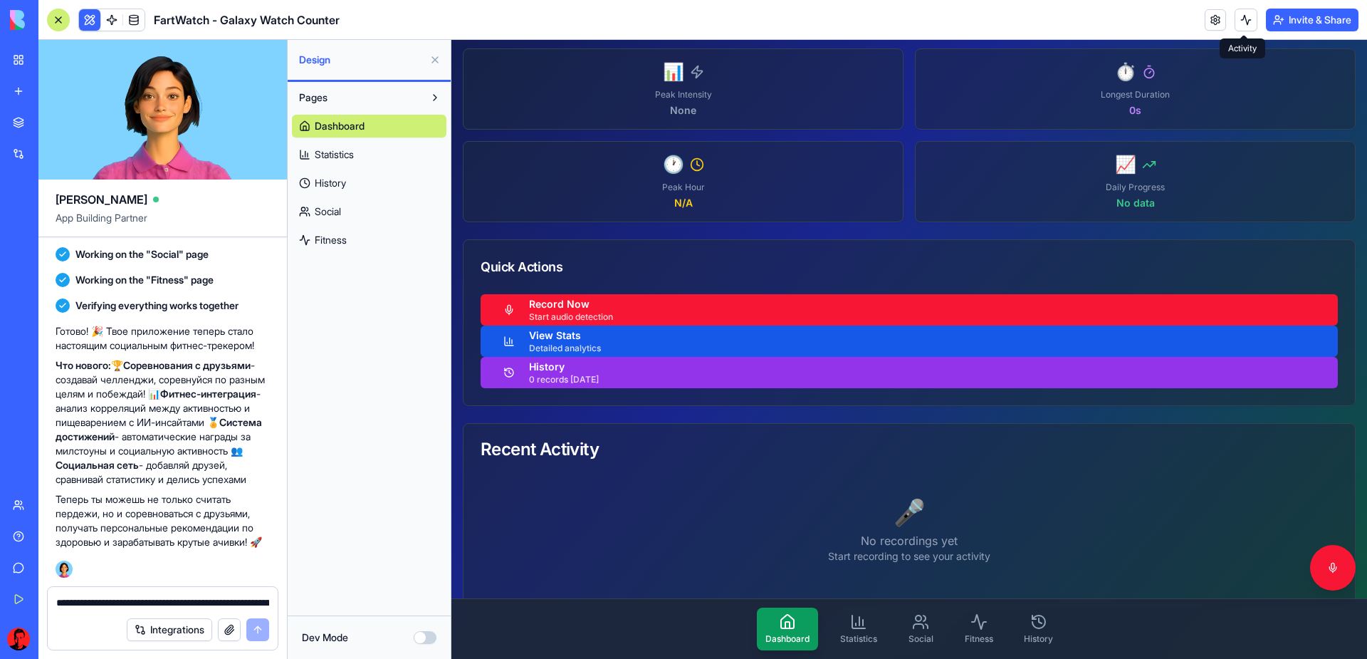
scroll to position [452, 0]
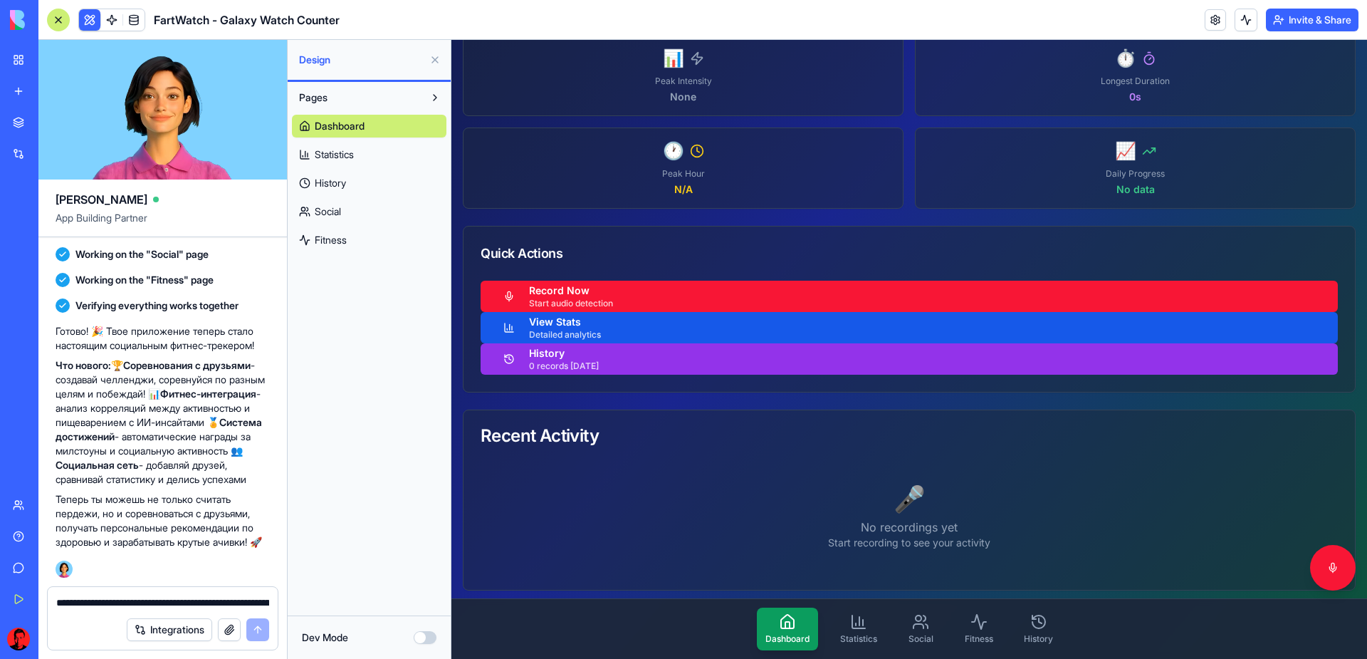
click at [432, 639] on button "Dev Mode" at bounding box center [425, 637] width 23 height 13
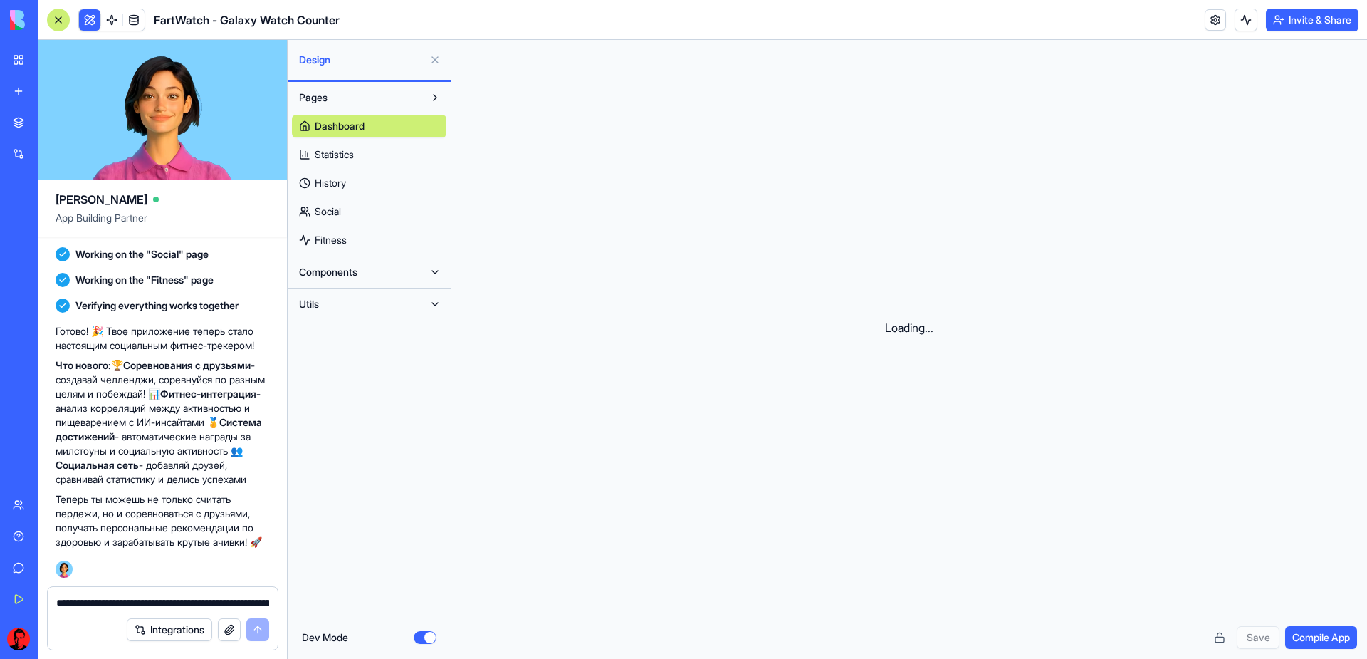
click at [424, 640] on button "Dev Mode" at bounding box center [425, 637] width 23 height 13
click at [181, 598] on textarea "**********" at bounding box center [162, 602] width 213 height 14
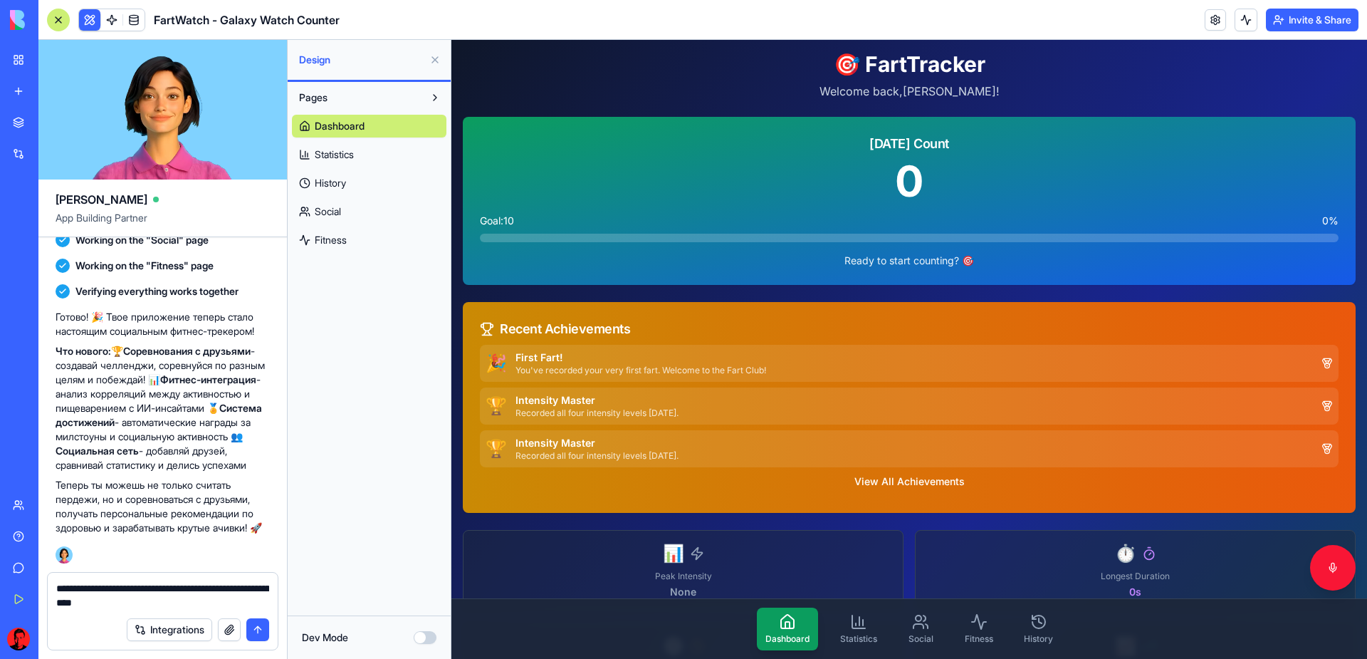
type textarea "**********"
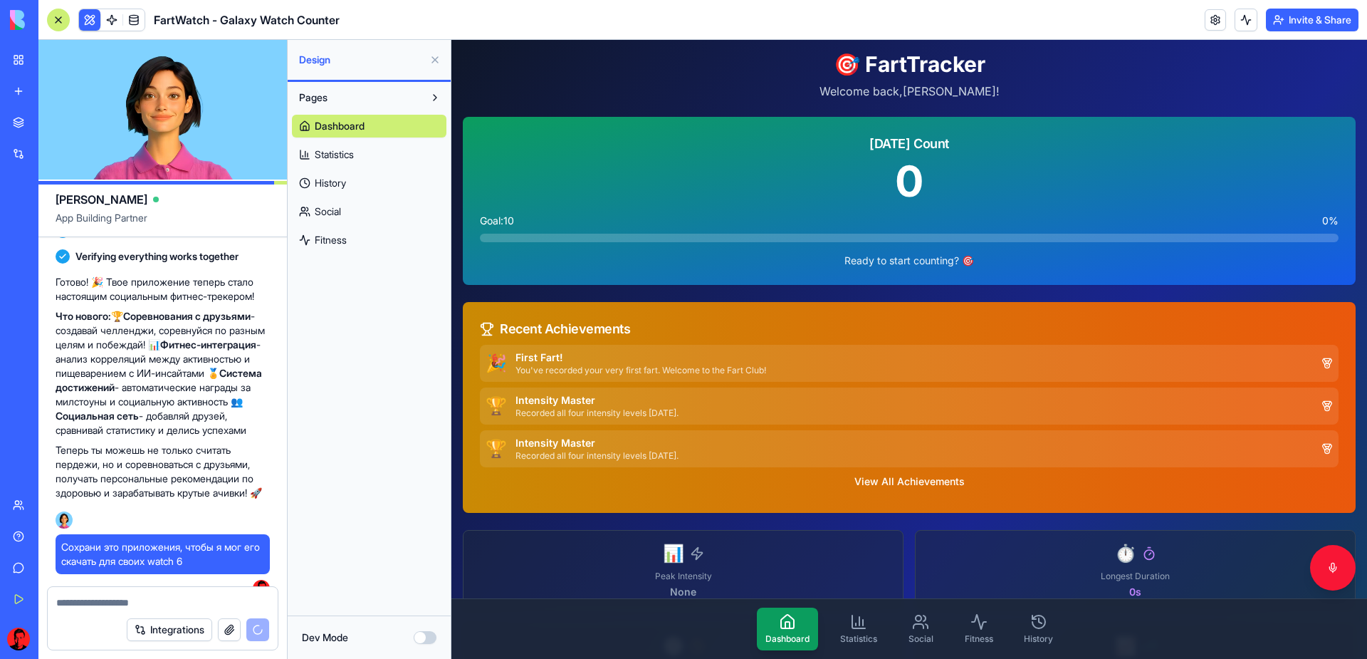
scroll to position [1186, 0]
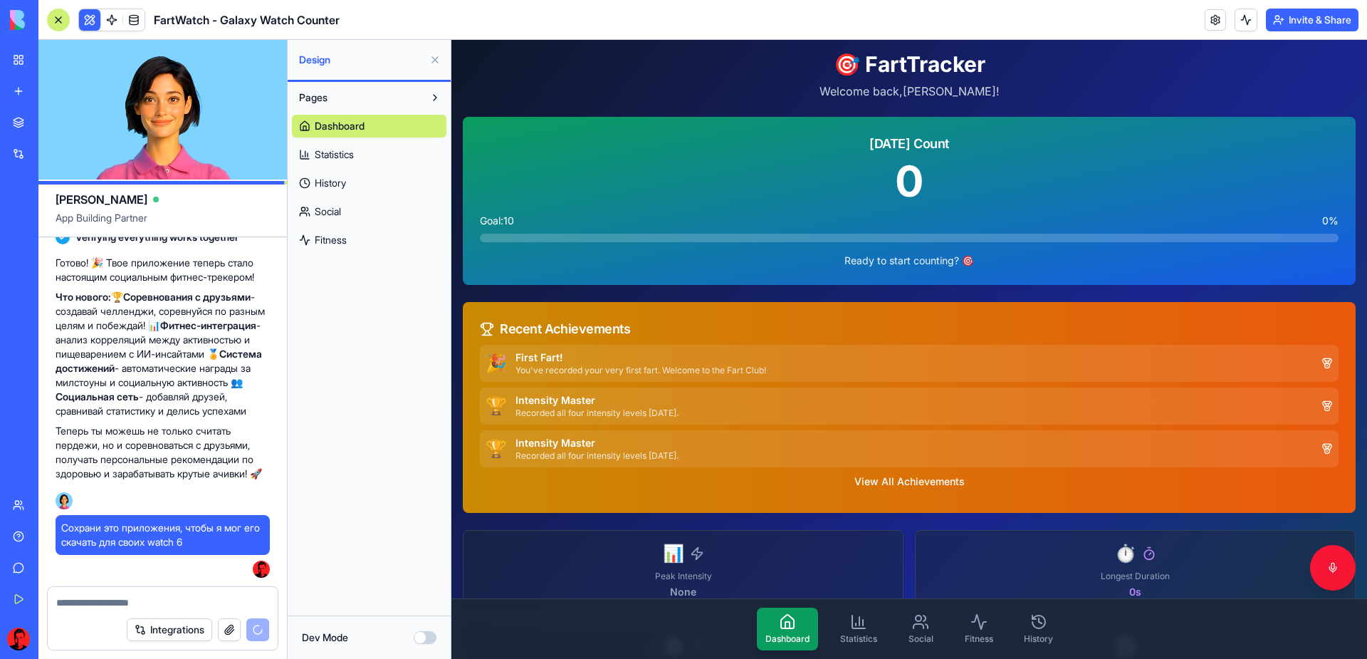
click at [196, 454] on p "Теперь ты можешь не только считать пердежи, но и соревноваться с друзьями, полу…" at bounding box center [163, 452] width 214 height 57
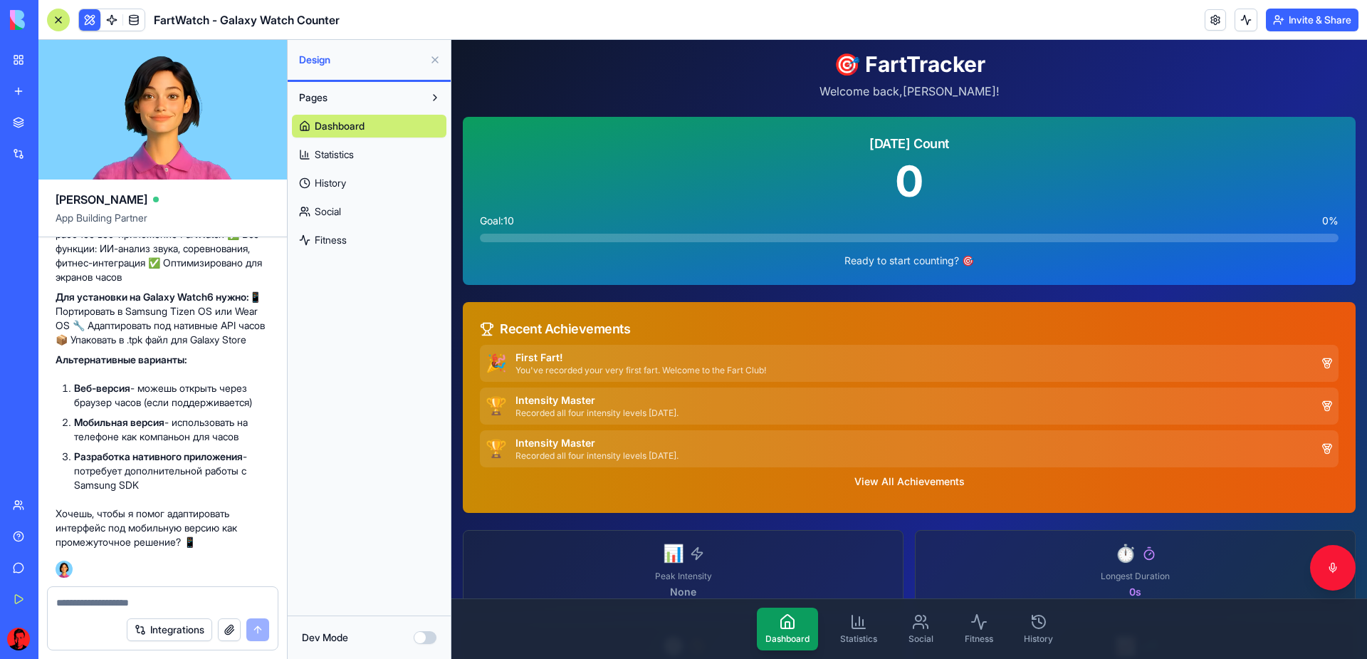
drag, startPoint x: 75, startPoint y: 459, endPoint x: 147, endPoint y: 488, distance: 77.9
click at [147, 488] on li "Разработка нативного приложения - потребует дополнительной работы с Samsung SDK" at bounding box center [172, 470] width 196 height 43
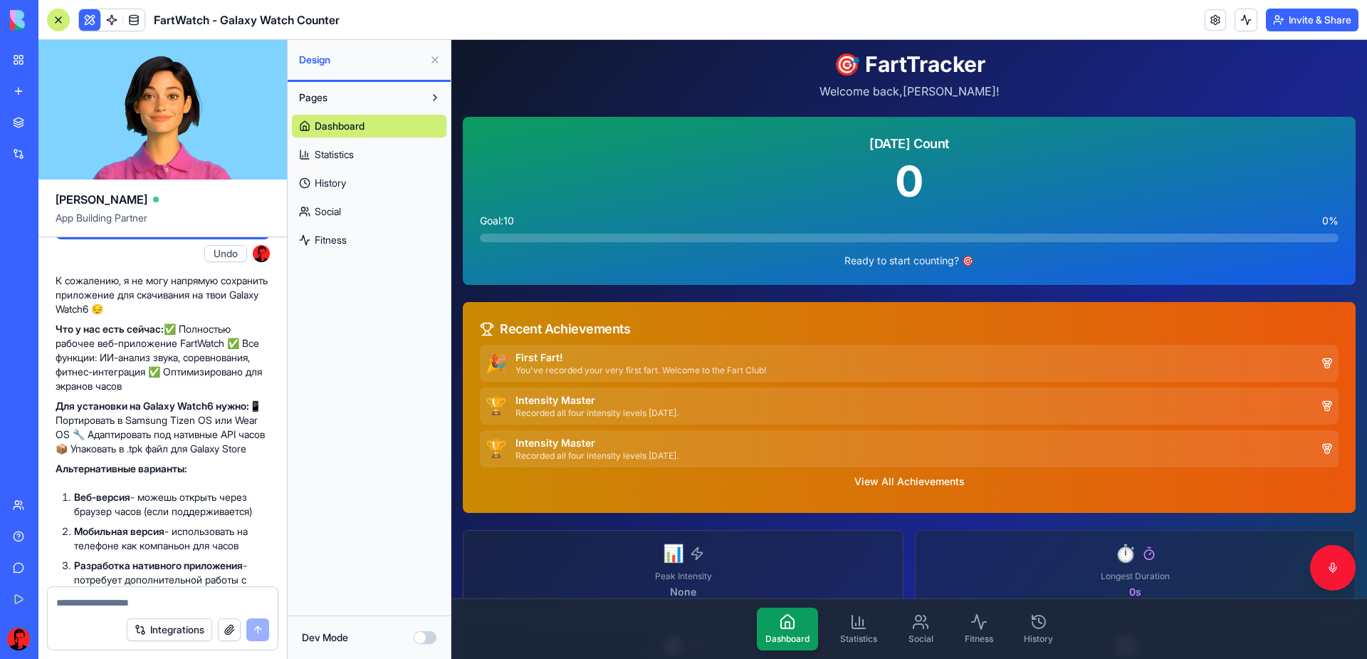
scroll to position [1483, 0]
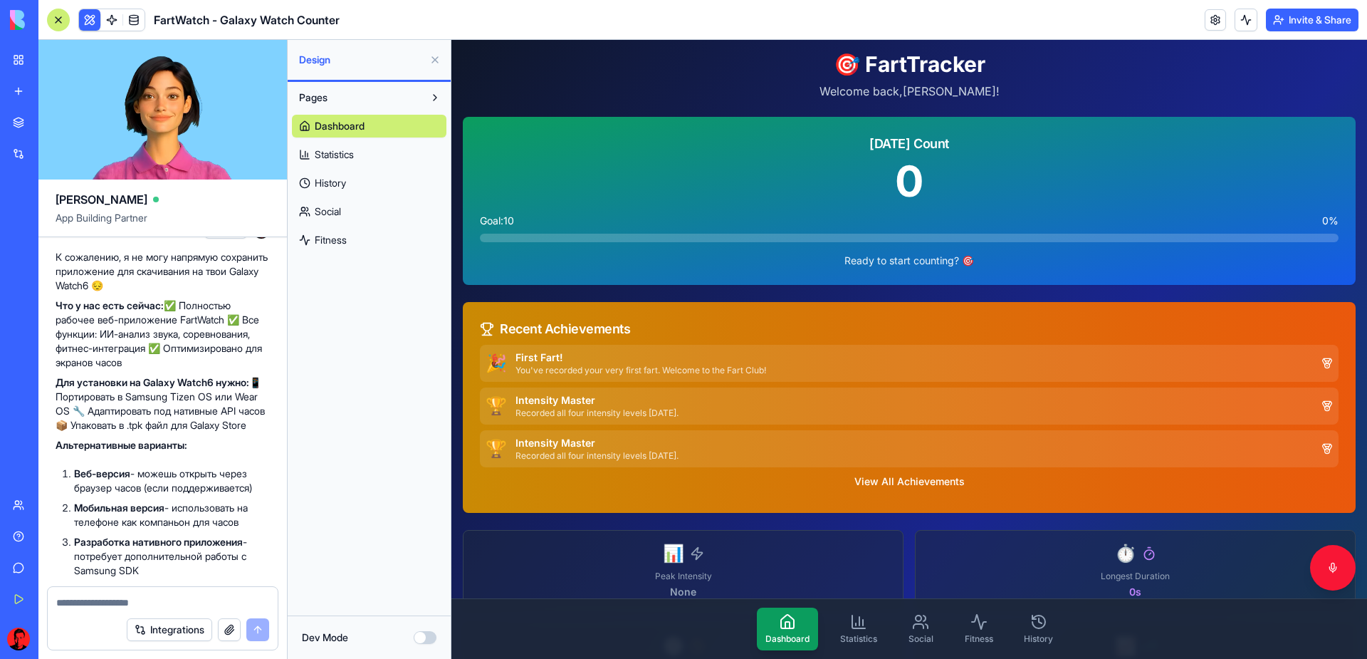
drag, startPoint x: 57, startPoint y: 439, endPoint x: 91, endPoint y: 480, distance: 53.6
click at [91, 432] on p "Для установки на Galaxy Watch6 нужно: 📱 Портировать в Samsung Tizen OS или Wear…" at bounding box center [163, 403] width 214 height 57
copy p "ортировать в Samsung Tizen OS или Wear OS 🔧 Адаптировать под нативные API часов…"
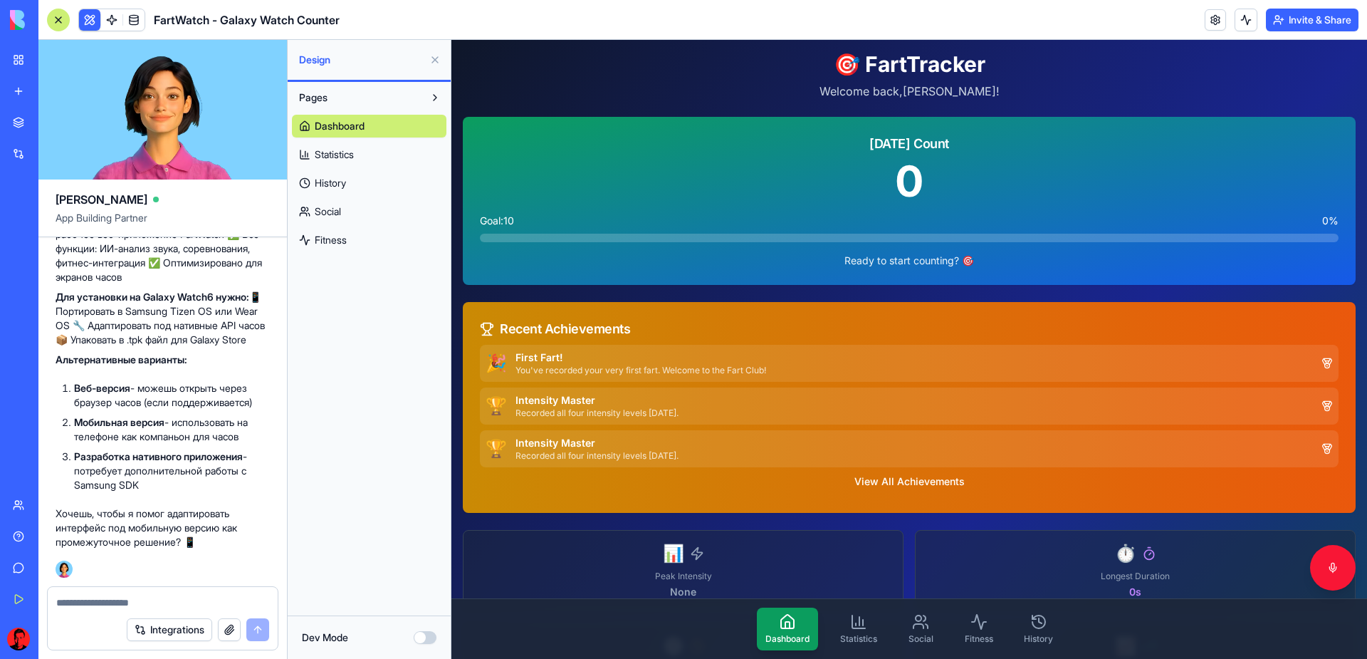
scroll to position [1625, 0]
click at [110, 594] on div at bounding box center [163, 598] width 230 height 23
click at [92, 605] on textarea at bounding box center [162, 602] width 213 height 14
paste textarea "**********"
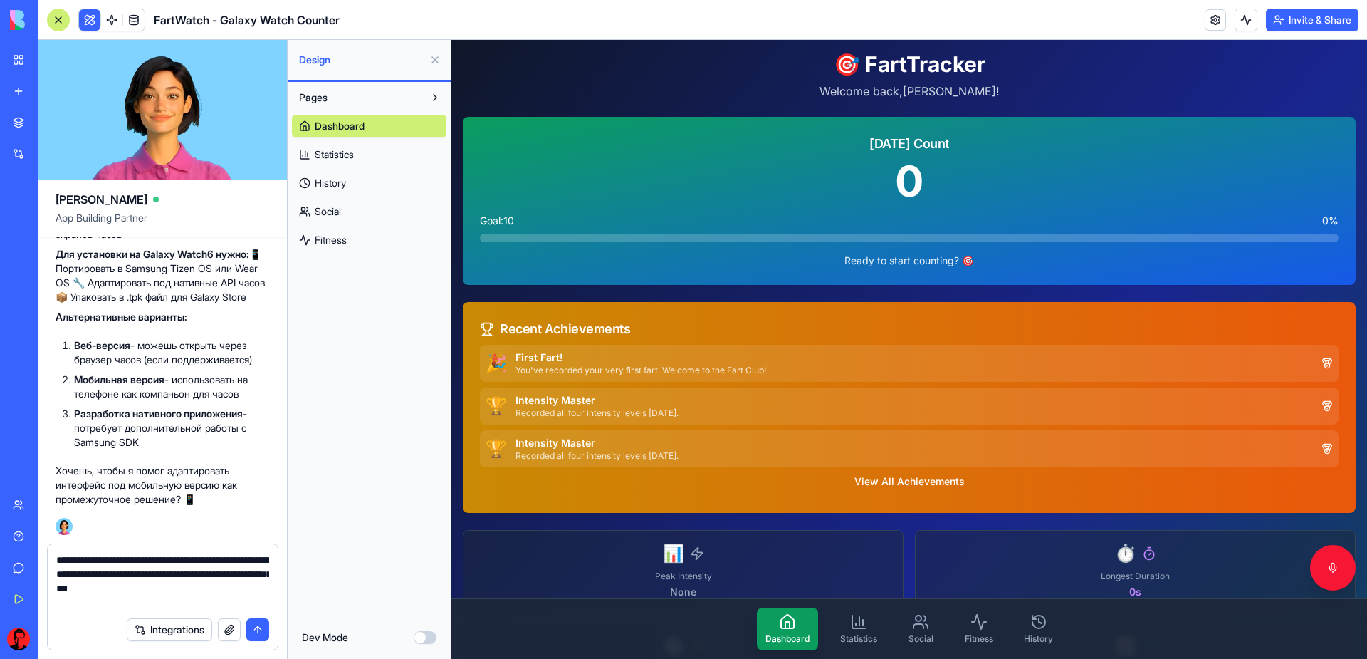
type textarea "**********"
click at [260, 634] on button "submit" at bounding box center [257, 629] width 23 height 23
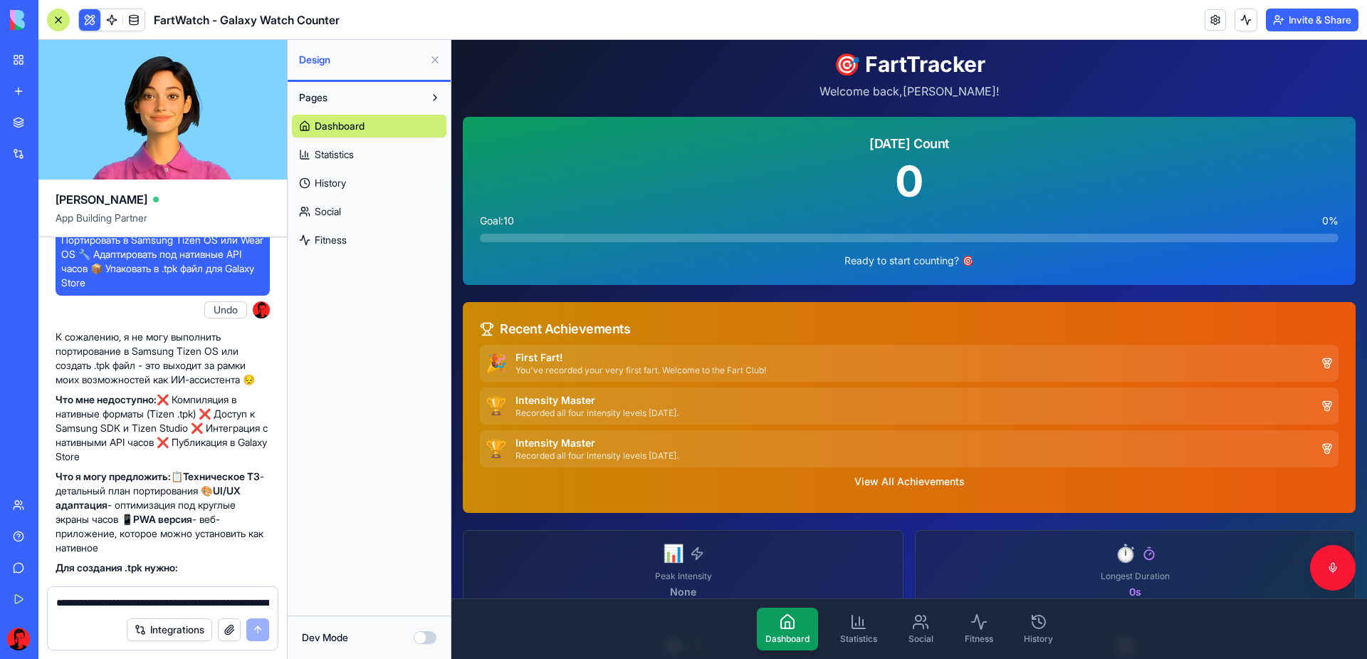
scroll to position [1995, 0]
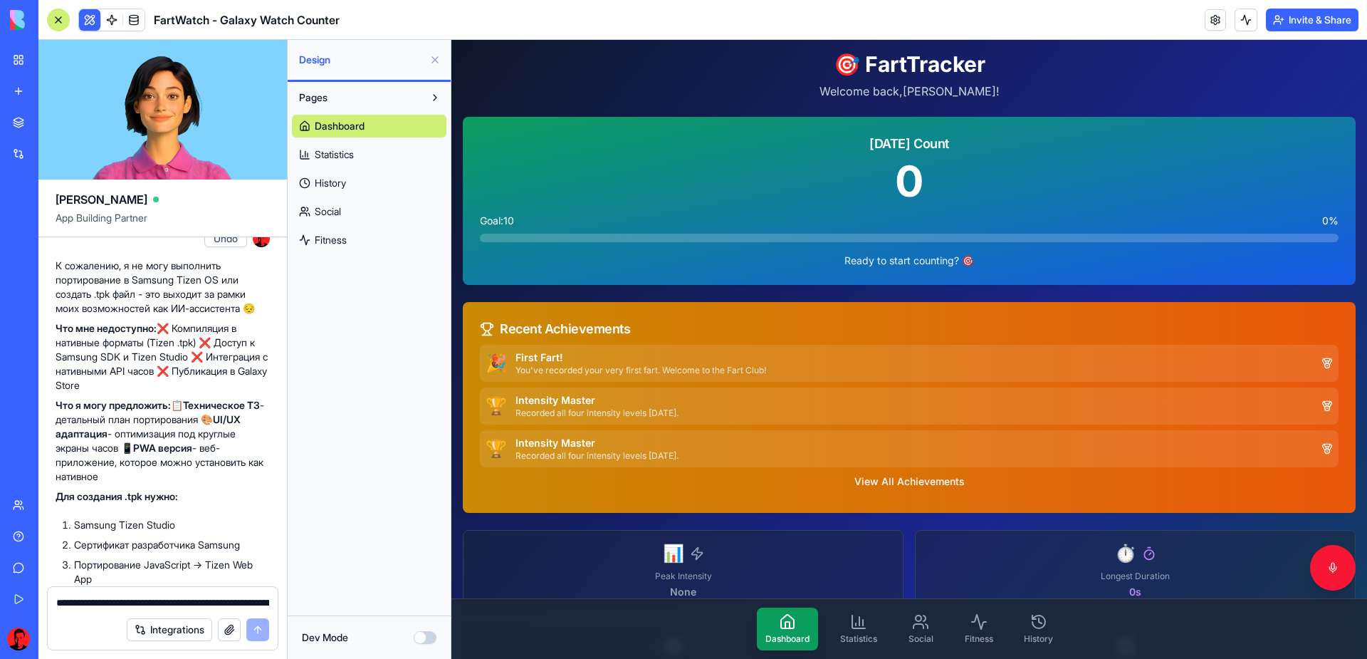
click at [196, 411] on strong "Техническое ТЗ" at bounding box center [221, 405] width 77 height 12
drag, startPoint x: 77, startPoint y: 476, endPoint x: 191, endPoint y: 550, distance: 135.9
click at [191, 550] on div "К сожалению, я не могу выполнить портирование в Samsung Tizen OS или создать .t…" at bounding box center [163, 481] width 214 height 447
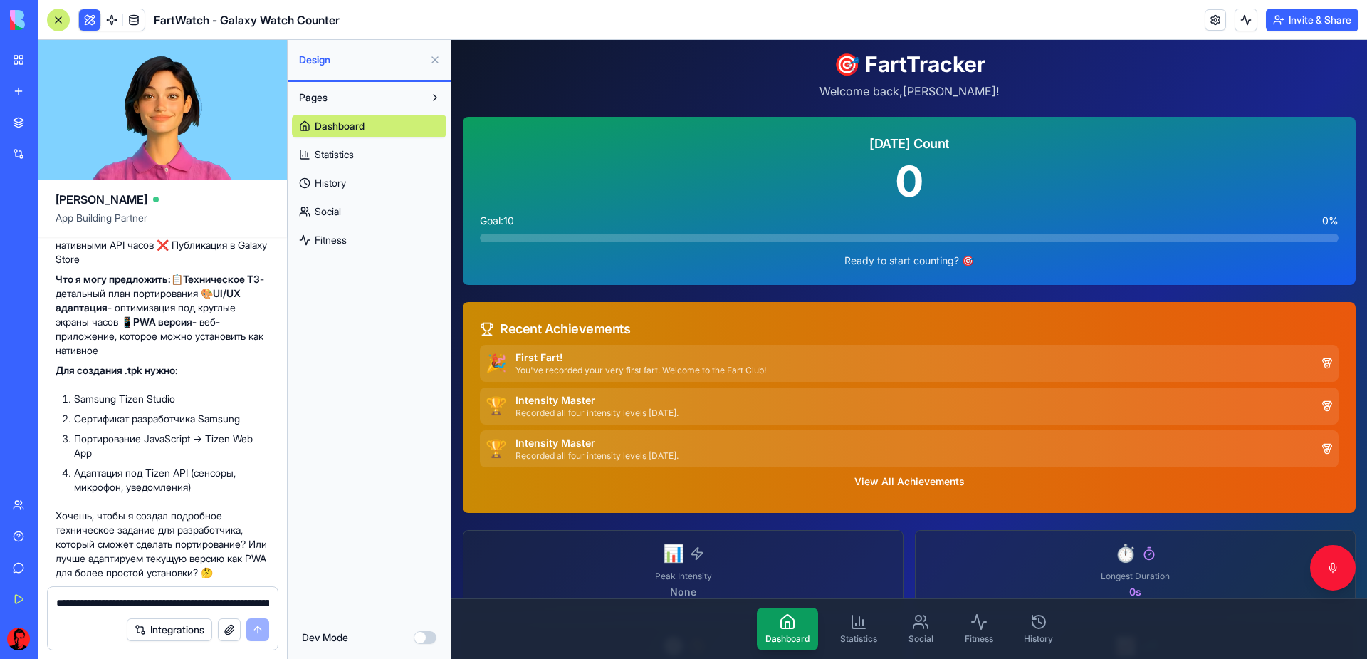
scroll to position [2138, 0]
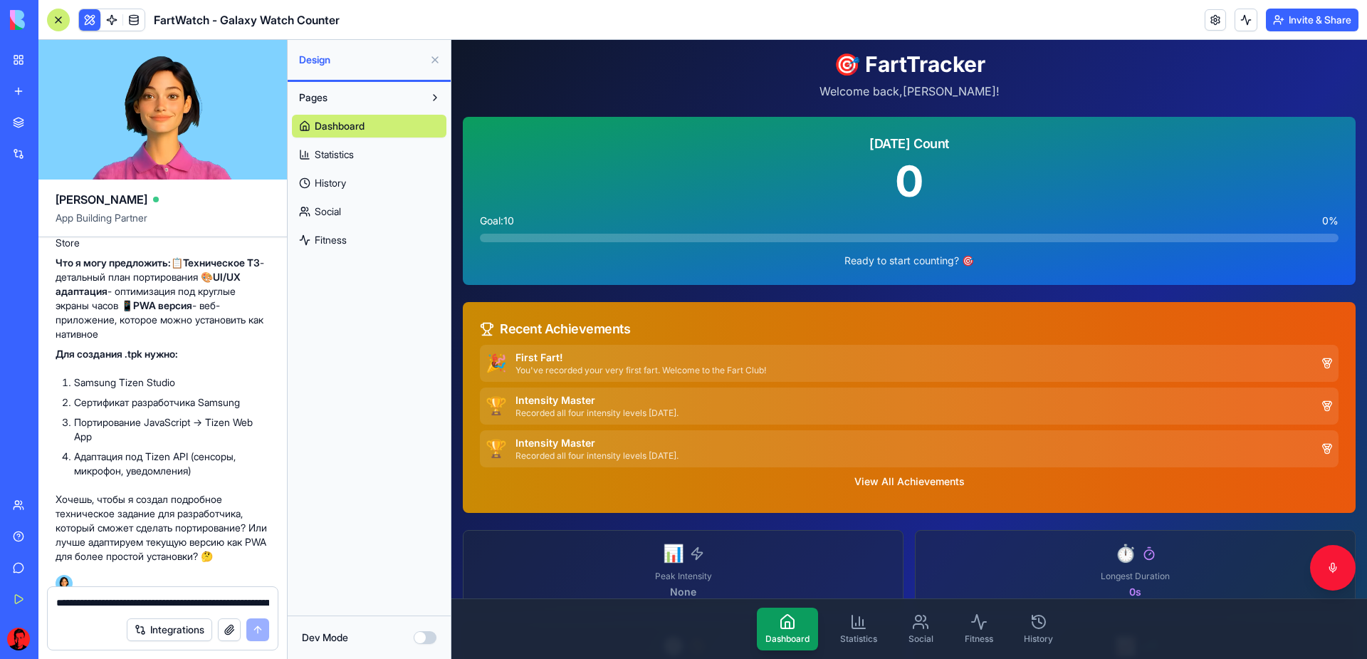
click at [144, 444] on li "Портирование JavaScript → Tizen Web App" at bounding box center [172, 429] width 196 height 28
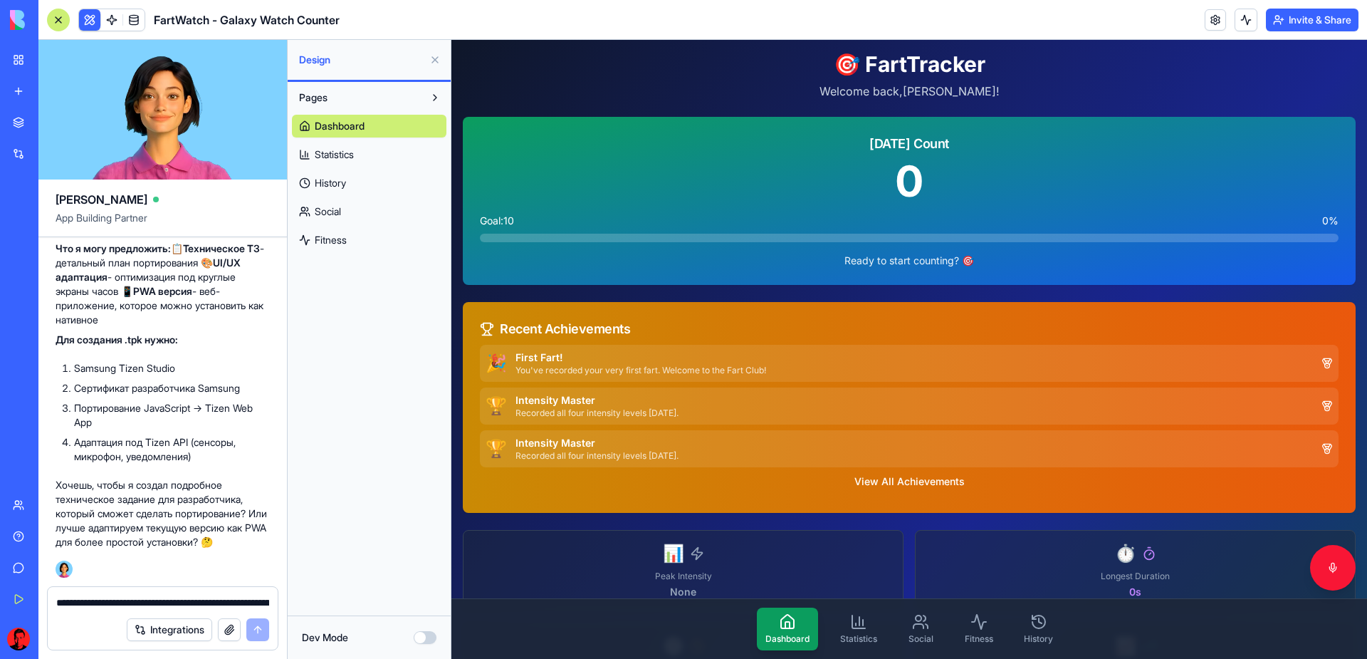
scroll to position [2209, 0]
click at [119, 595] on textarea "**********" at bounding box center [162, 602] width 213 height 14
type textarea "*"
type textarea "**********"
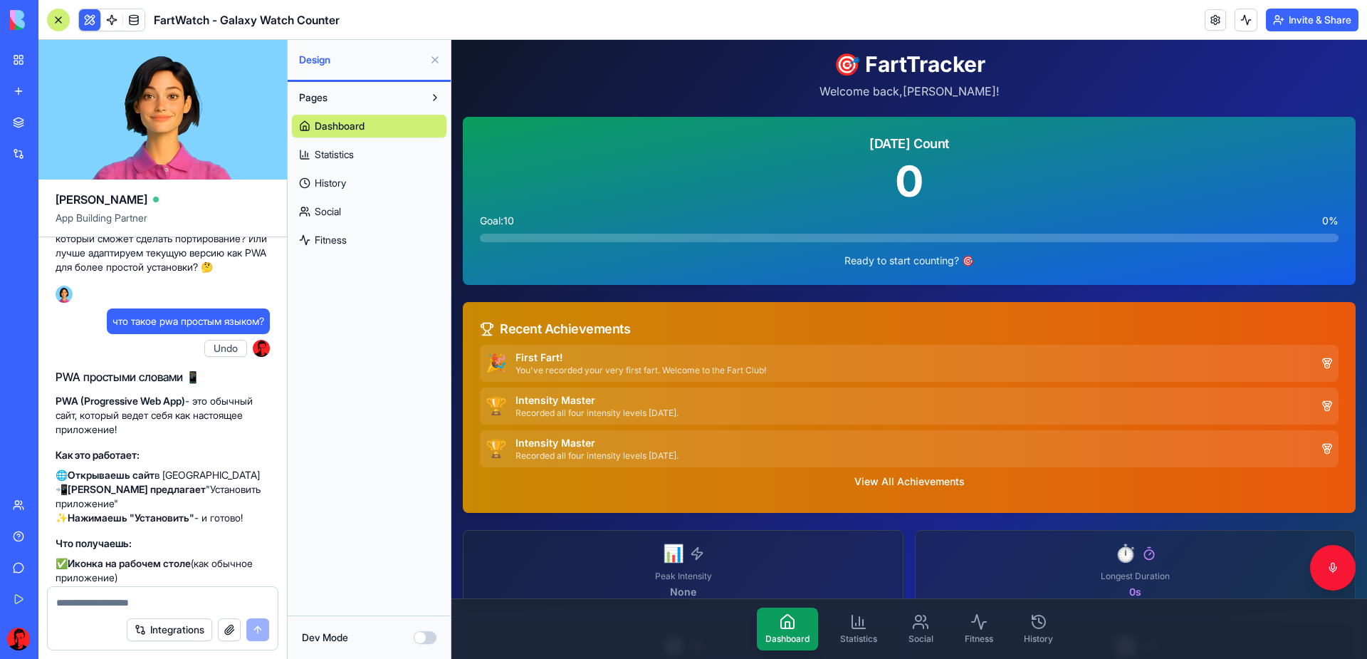
scroll to position [2423, 0]
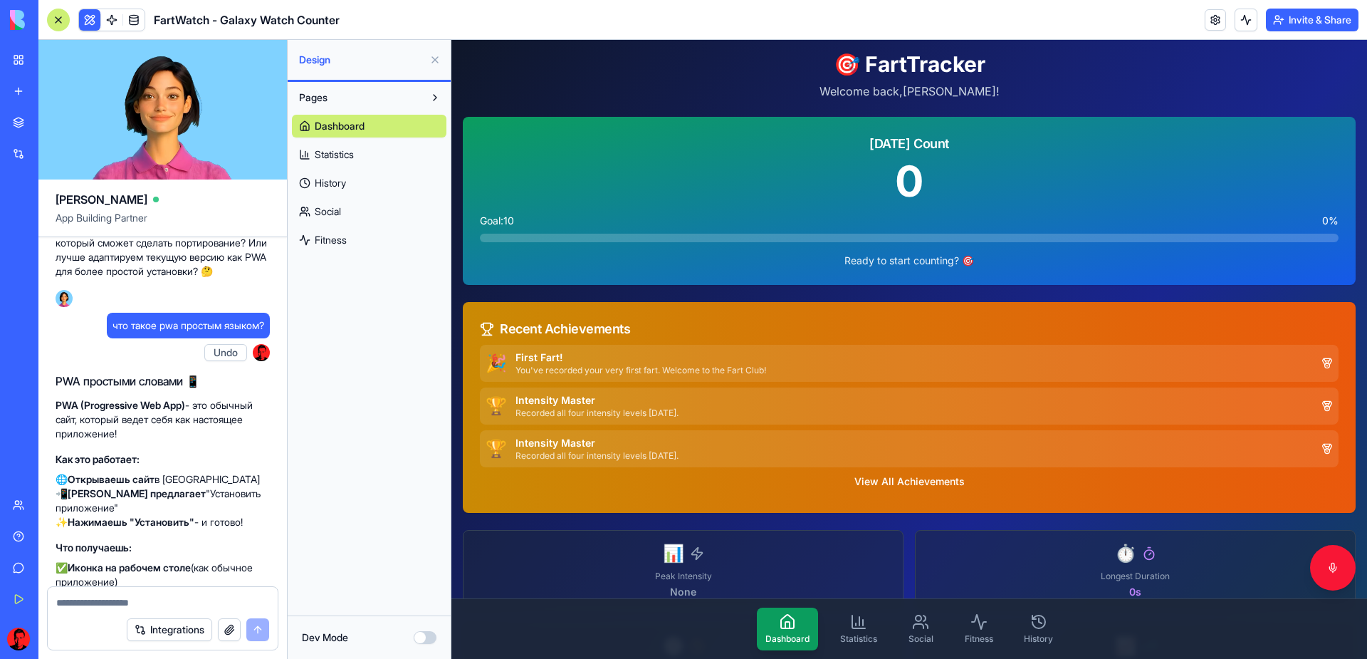
click at [187, 441] on p "PWA (Progressive Web App) - это обычный сайт, который ведет себя как настоящее …" at bounding box center [163, 419] width 214 height 43
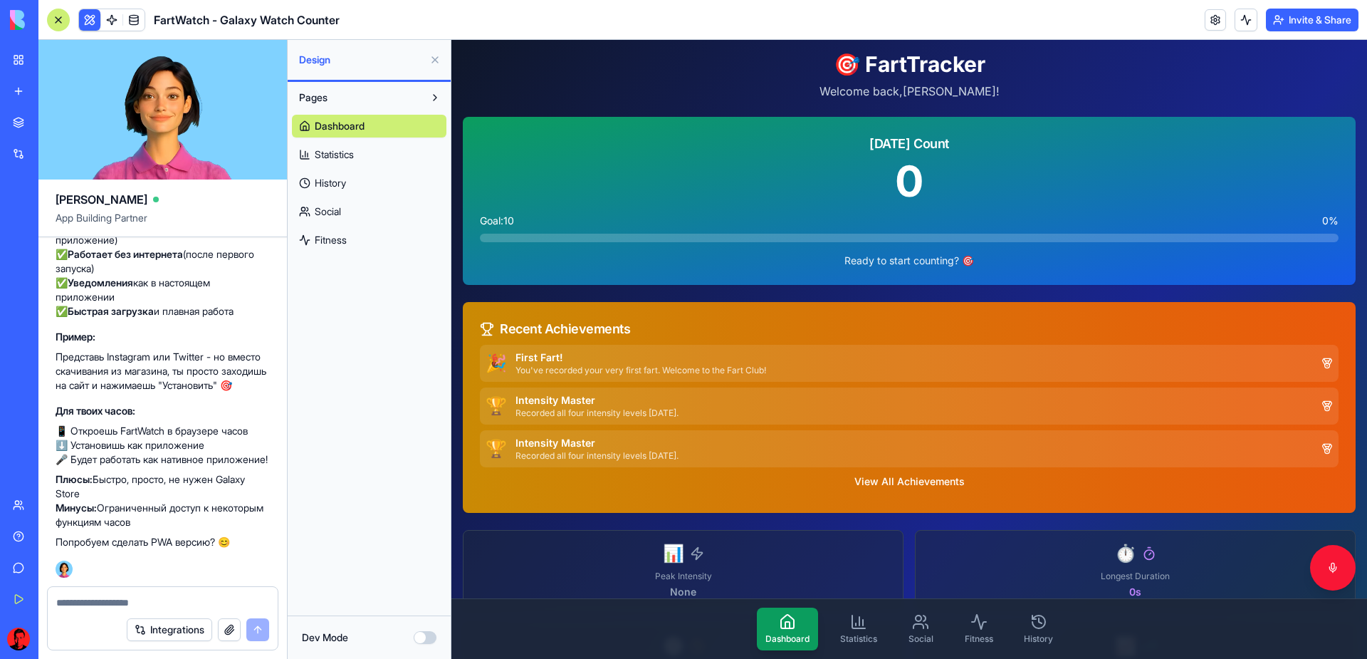
scroll to position [2850, 0]
click at [114, 593] on div at bounding box center [163, 598] width 230 height 23
click at [108, 605] on textarea at bounding box center [162, 602] width 213 height 14
type textarea "**********"
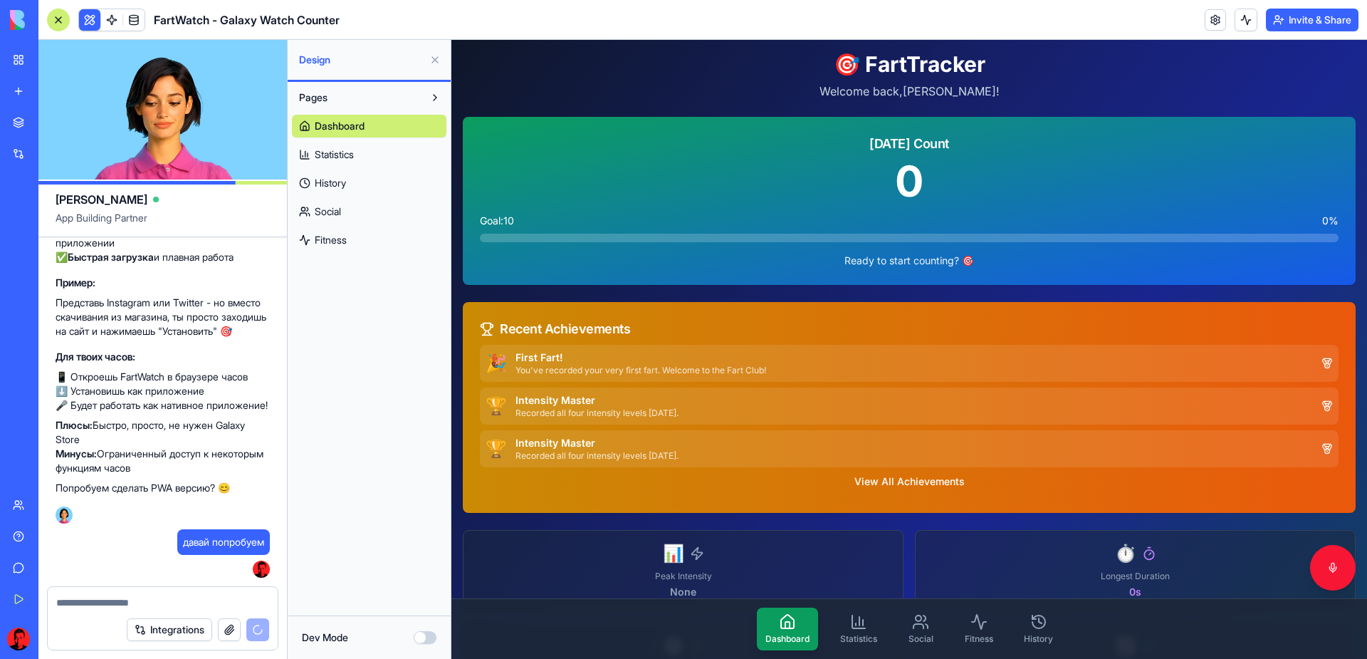
scroll to position [2904, 0]
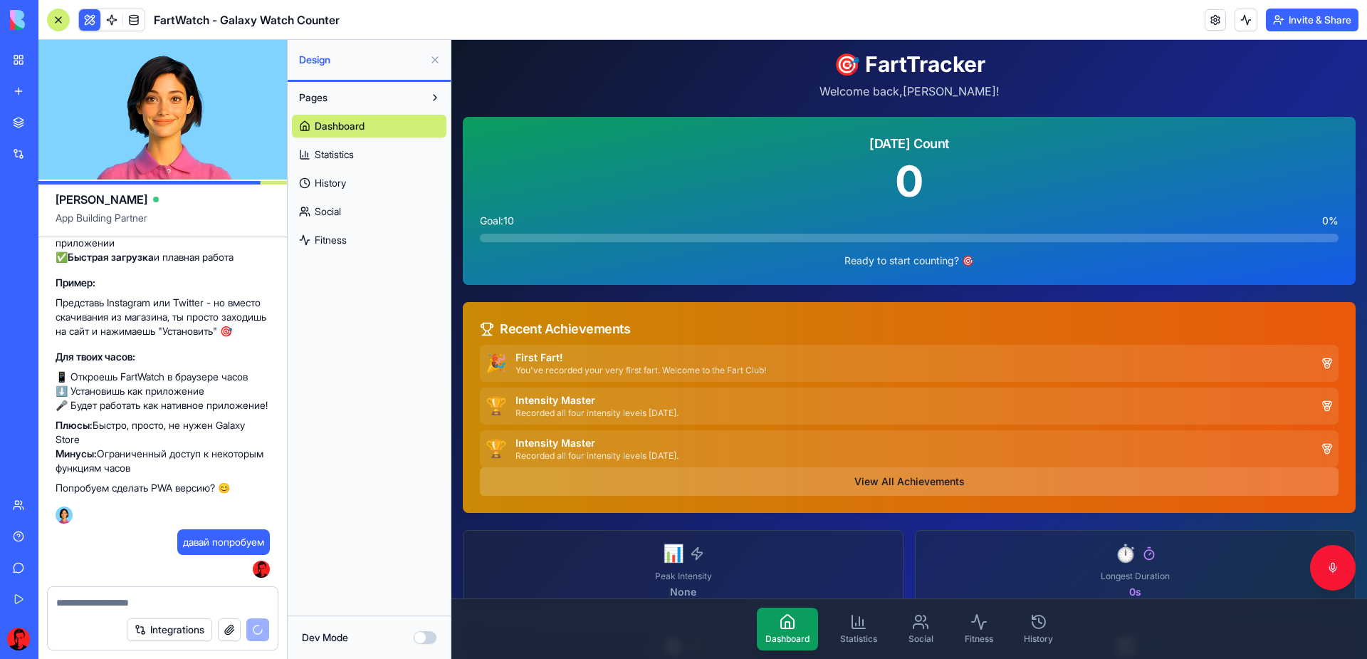
click at [878, 476] on button "View All Achievements" at bounding box center [909, 481] width 859 height 28
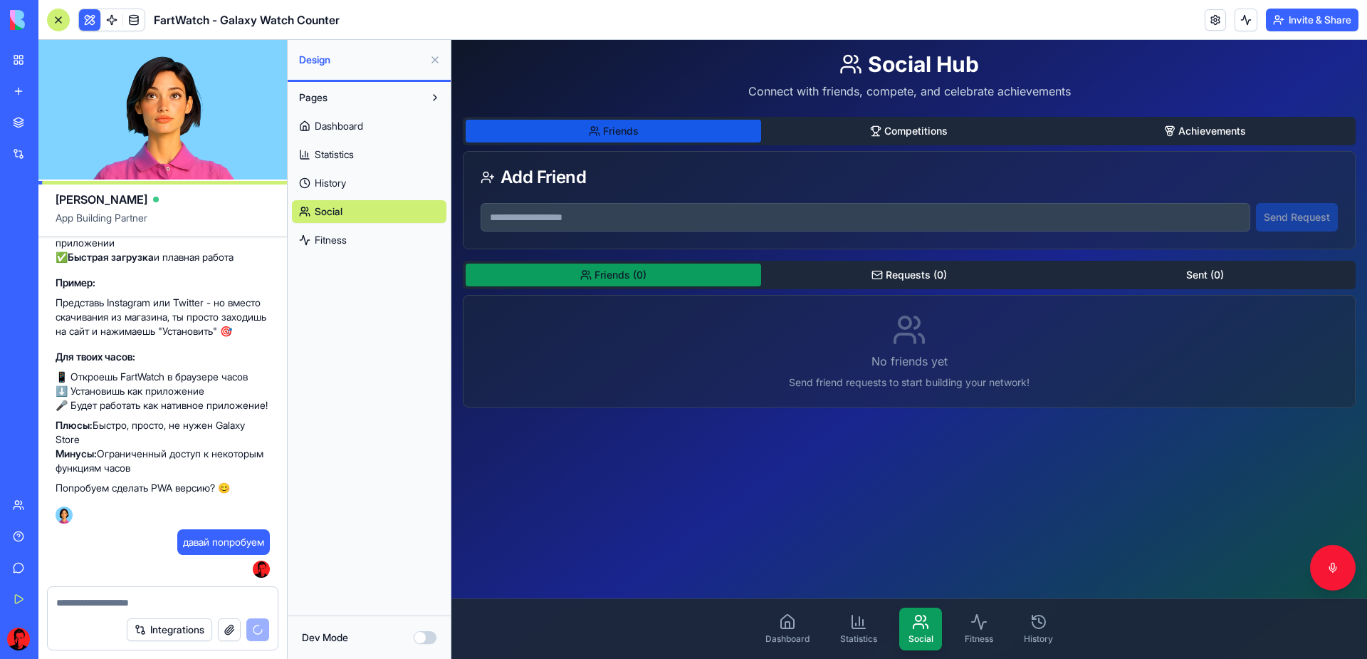
click at [529, 204] on input at bounding box center [866, 217] width 770 height 28
click at [957, 175] on div "Add Friend" at bounding box center [909, 177] width 857 height 17
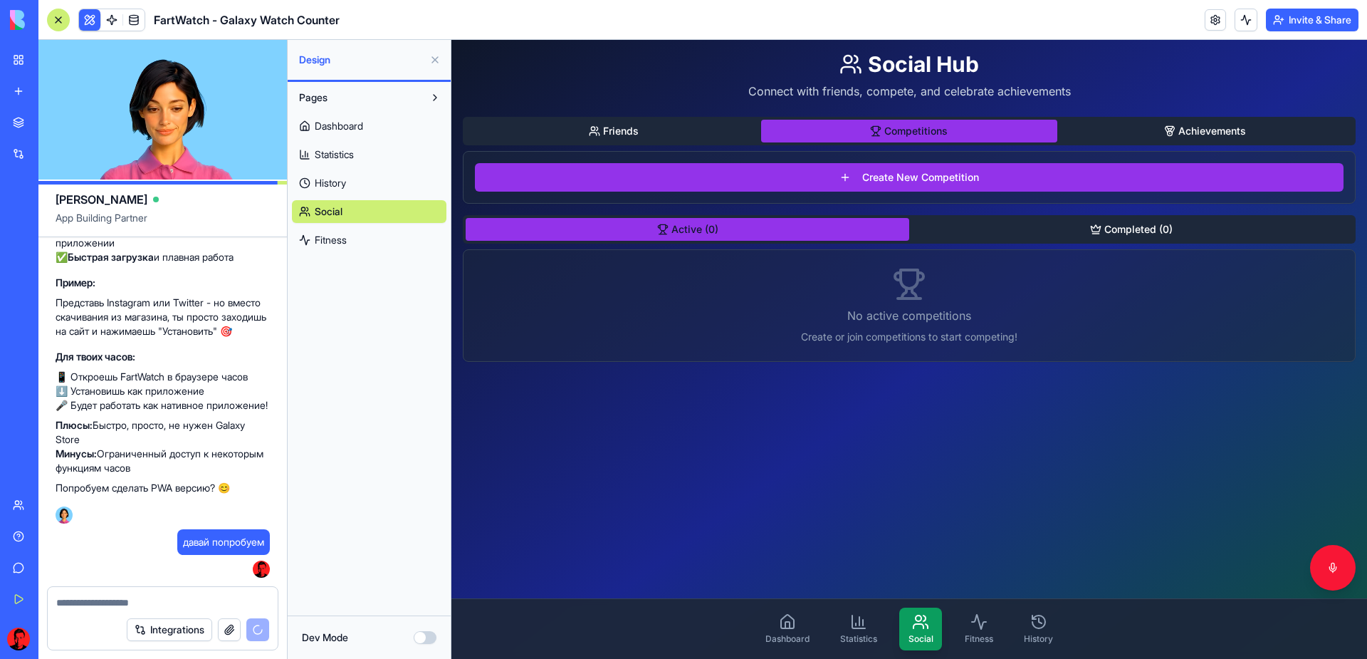
click at [921, 133] on button "Competitions" at bounding box center [909, 131] width 296 height 23
click at [674, 125] on button "Friends" at bounding box center [614, 131] width 296 height 23
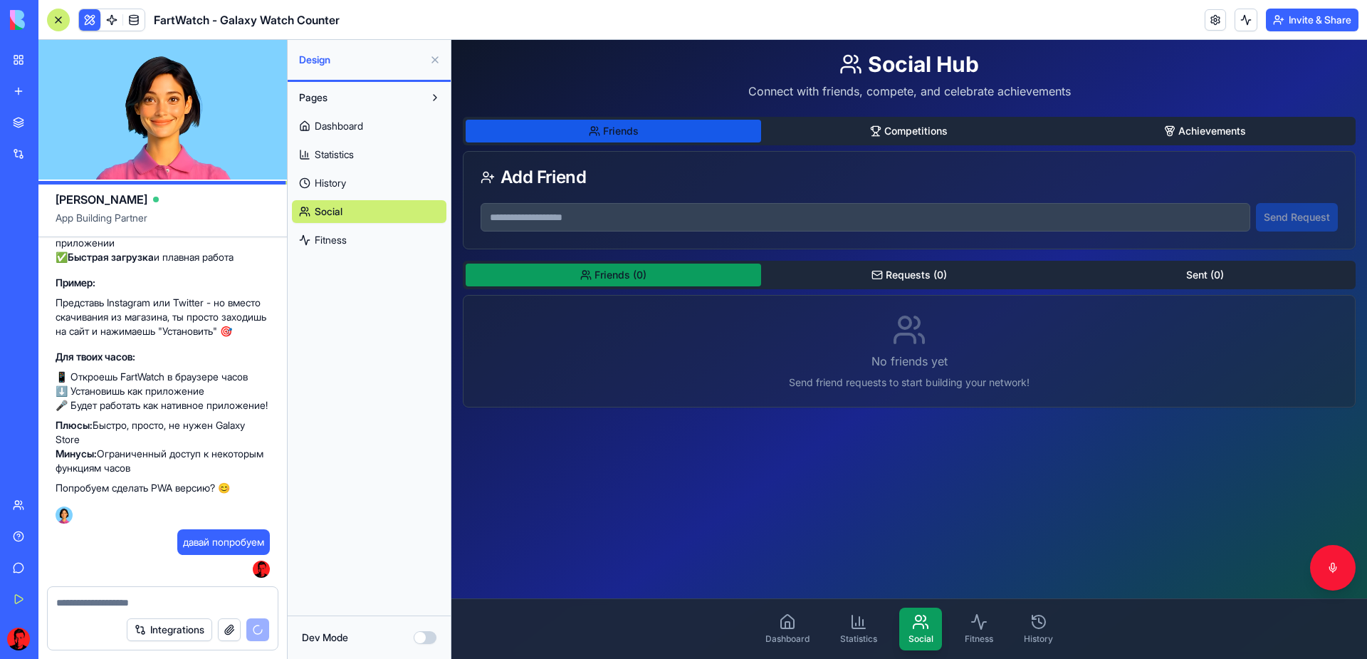
click at [234, 508] on div "PWA простыми словами 📱 PWA (Progressive Web App) - это обычный сайт, который ве…" at bounding box center [163, 250] width 214 height 558
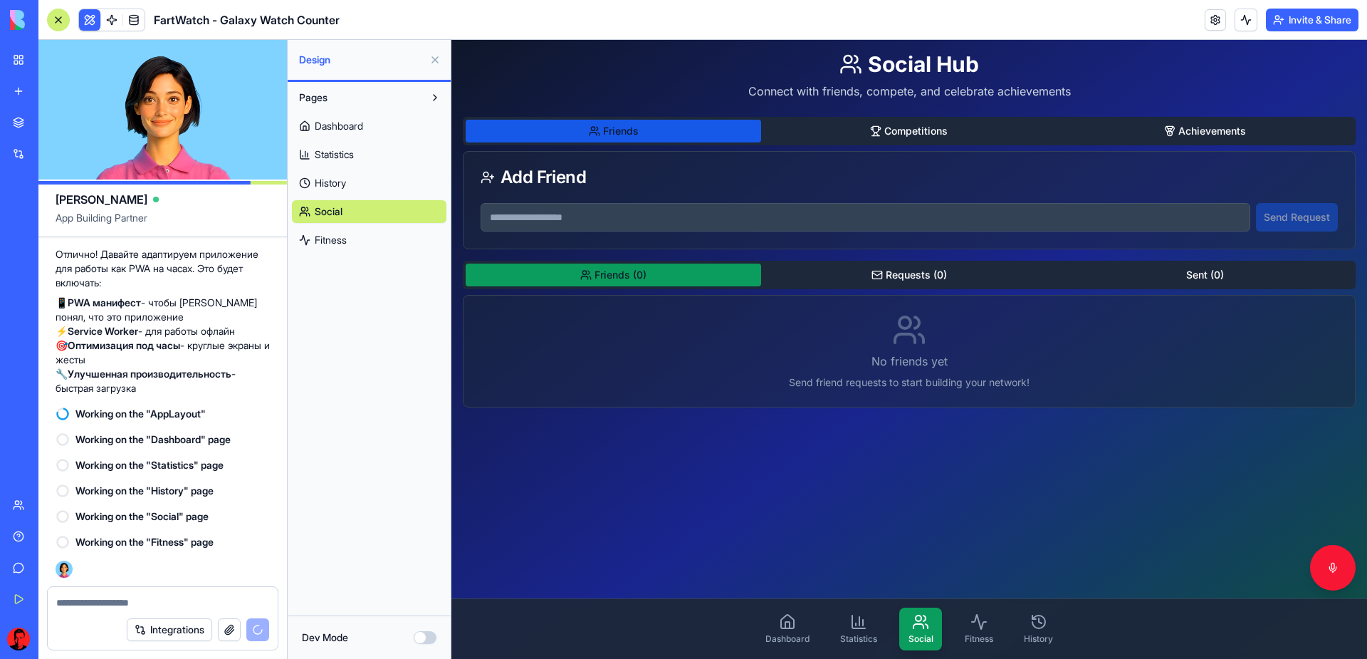
scroll to position [3271, 0]
click at [1297, 14] on button "Invite & Share" at bounding box center [1312, 20] width 93 height 23
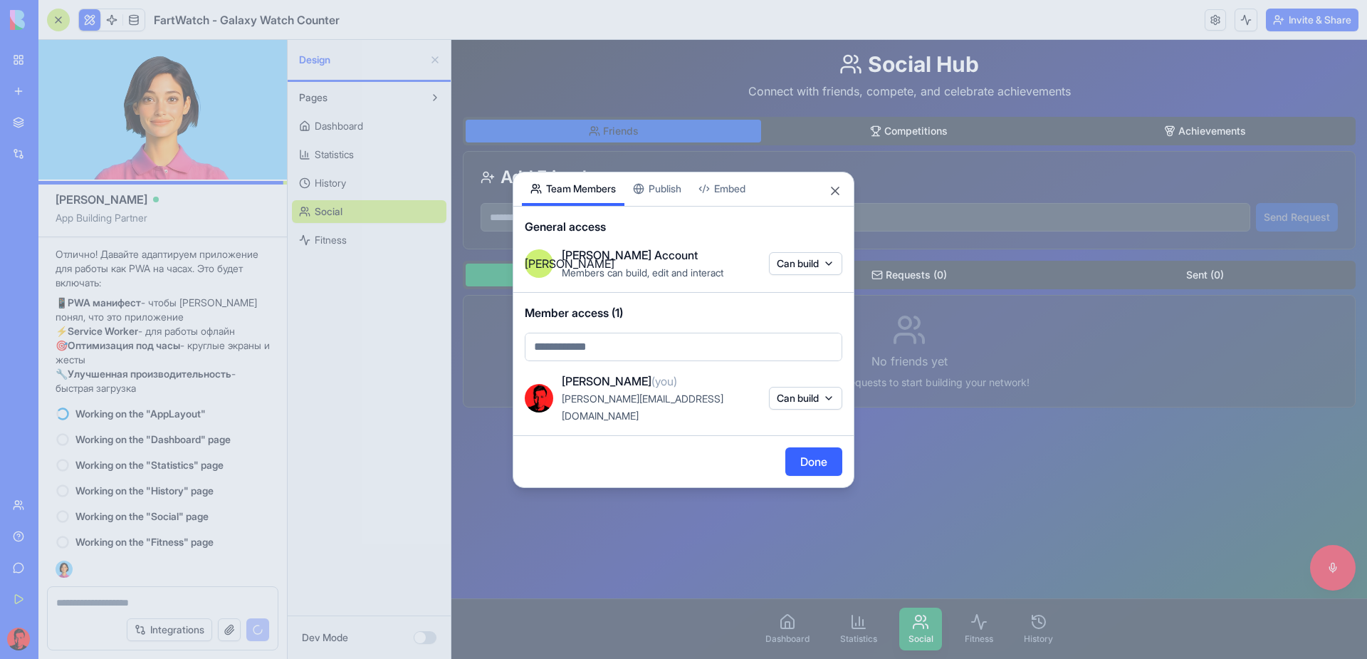
click at [649, 350] on body "BETA My Workspace New app Marketplace Integrations Recent Untitled App AI Logo …" at bounding box center [683, 329] width 1367 height 659
click at [800, 276] on body "BETA My Workspace New app Marketplace Integrations Recent Untitled App AI Logo …" at bounding box center [683, 329] width 1367 height 659
click at [699, 234] on span "General access" at bounding box center [684, 226] width 318 height 17
click at [838, 198] on button "Close" at bounding box center [835, 191] width 14 height 14
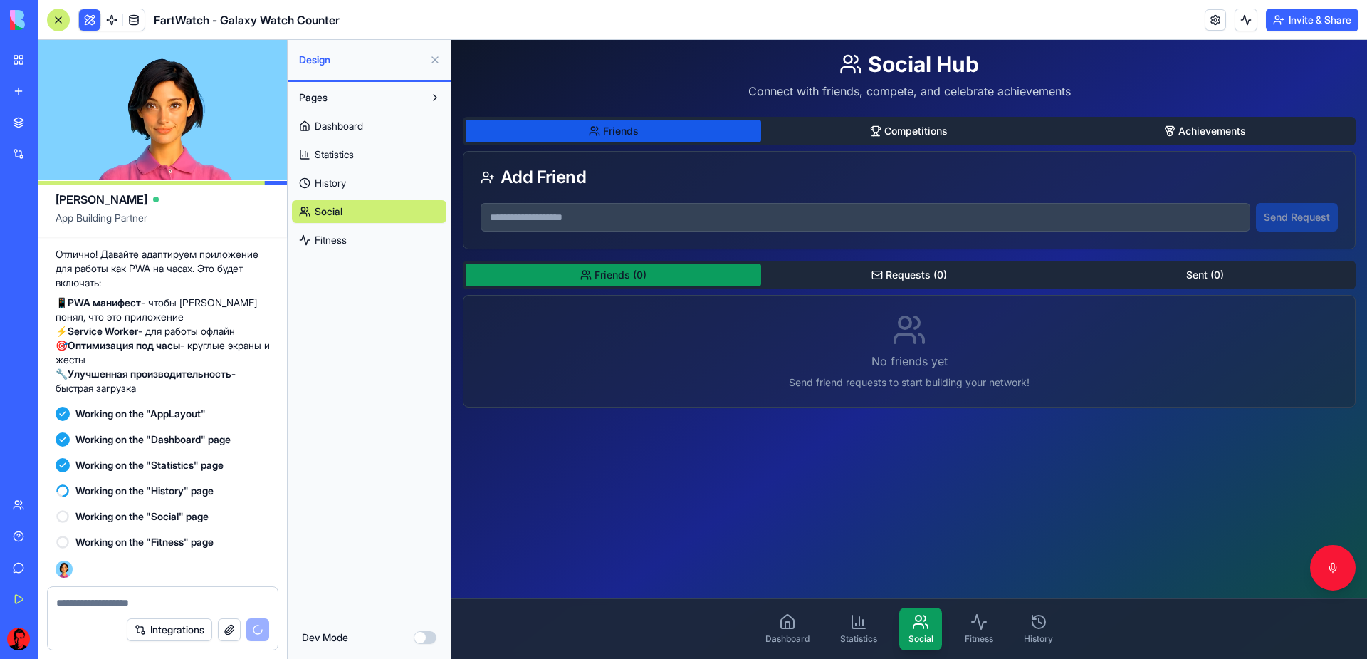
click at [374, 466] on div "Pages Dashboard Statistics History Social Fitness" at bounding box center [369, 348] width 163 height 533
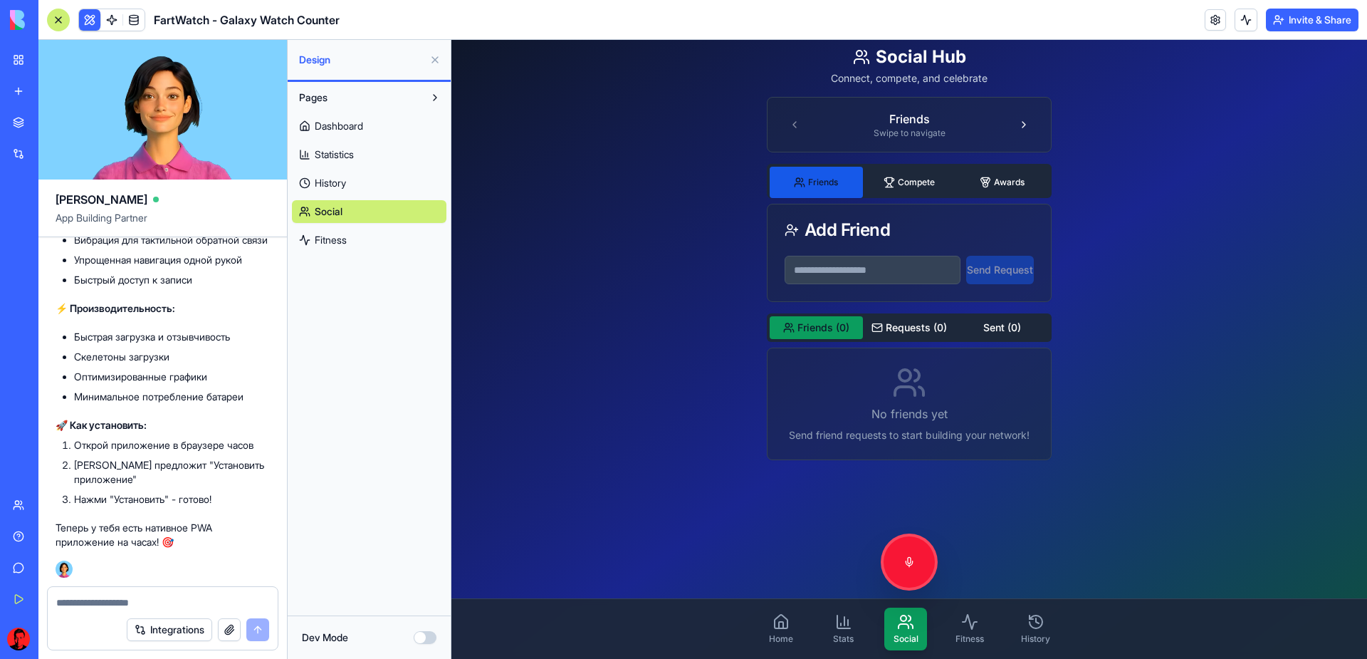
scroll to position [4063, 0]
click at [168, 633] on button "Integrations" at bounding box center [169, 629] width 85 height 23
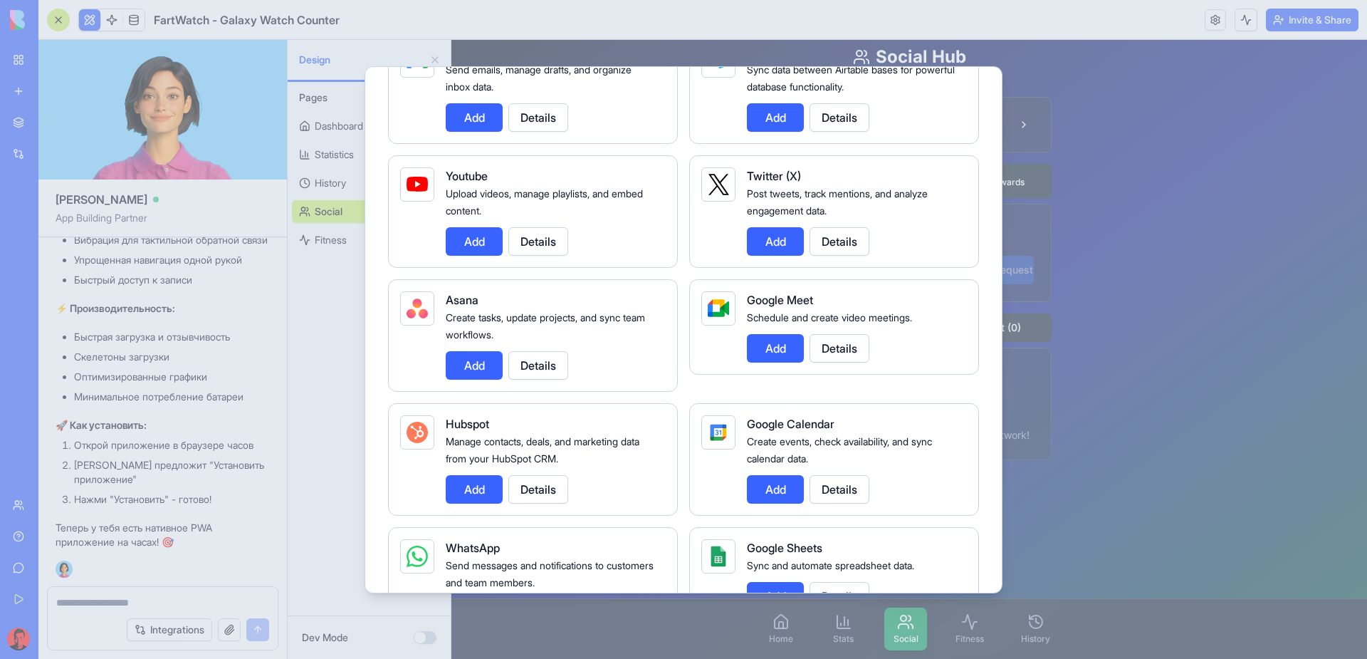
scroll to position [0, 0]
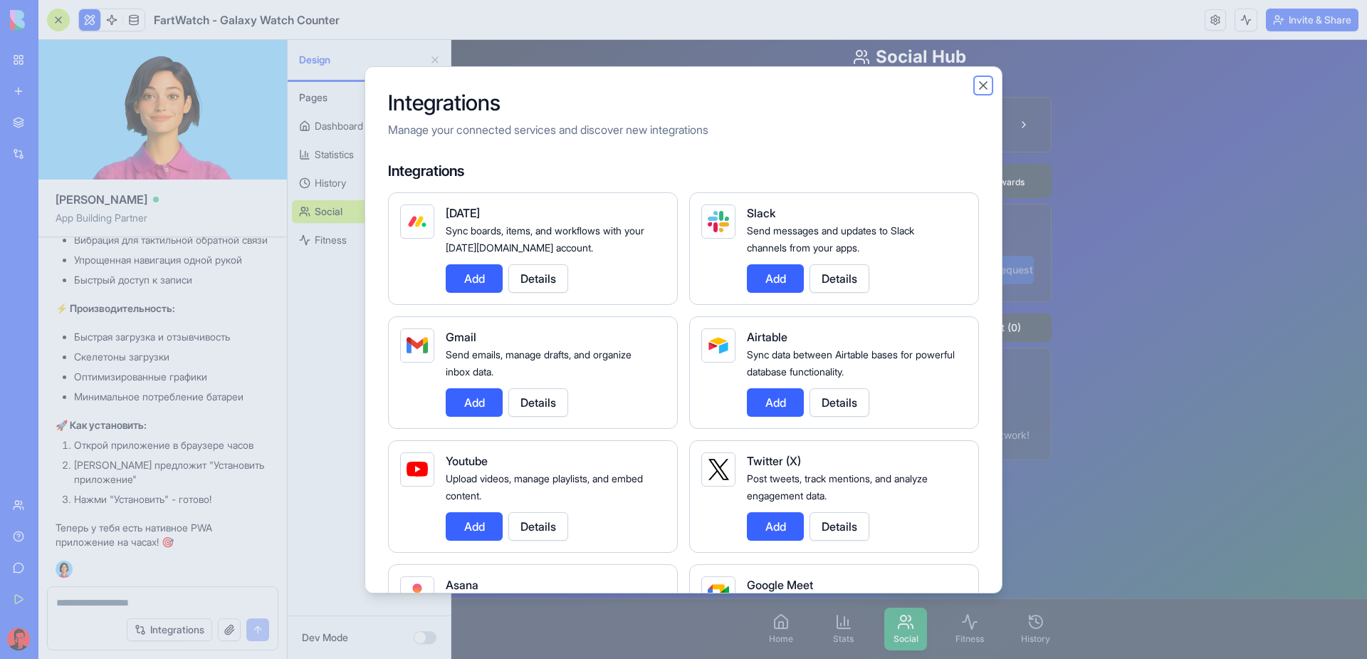
click at [983, 81] on button "Close" at bounding box center [983, 85] width 14 height 14
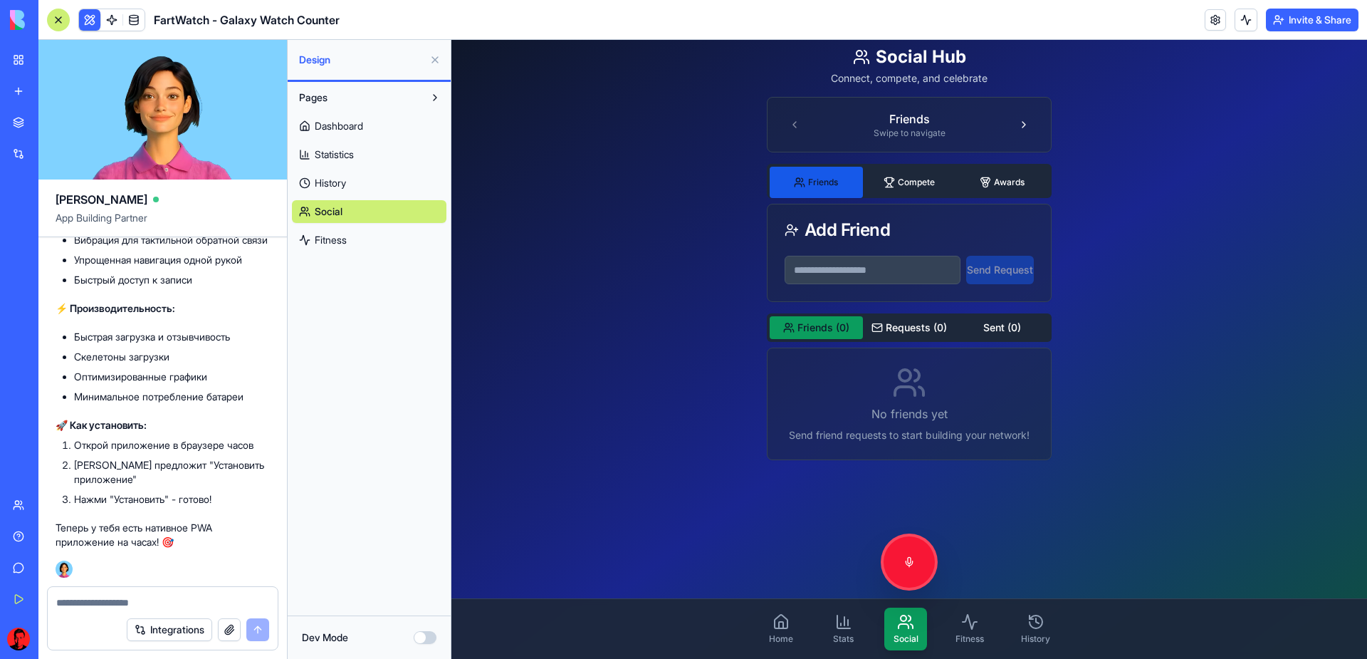
scroll to position [4063, 0]
click at [127, 618] on button "Integrations" at bounding box center [169, 629] width 85 height 23
click at [144, 593] on div at bounding box center [163, 598] width 230 height 23
click at [117, 605] on textarea at bounding box center [162, 602] width 213 height 14
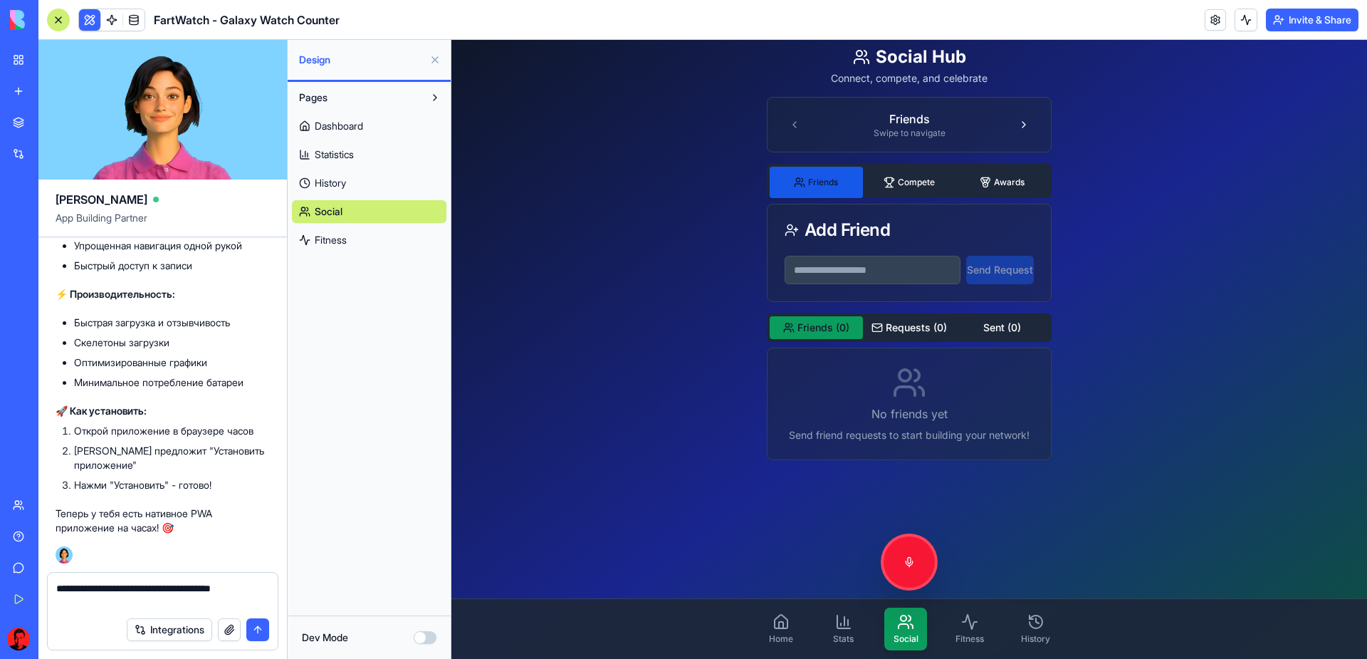
type textarea "**********"
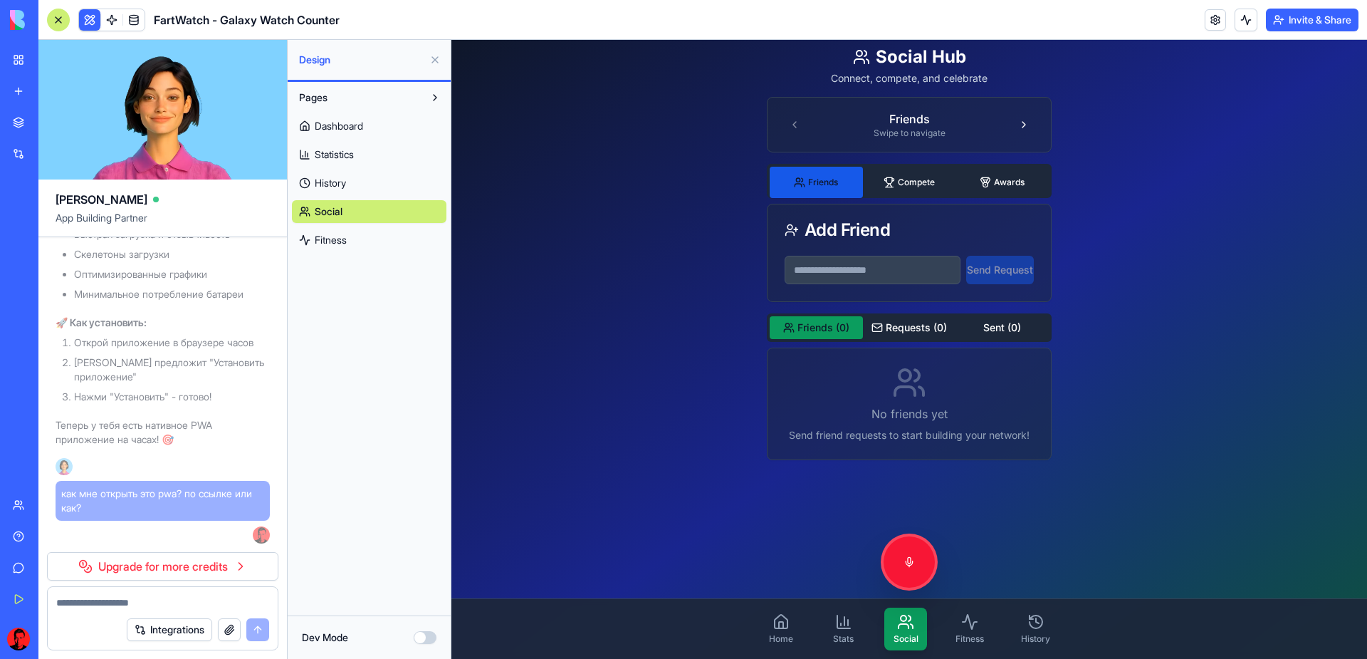
scroll to position [4166, 0]
click at [177, 568] on link "Upgrade for more credits" at bounding box center [162, 566] width 231 height 28
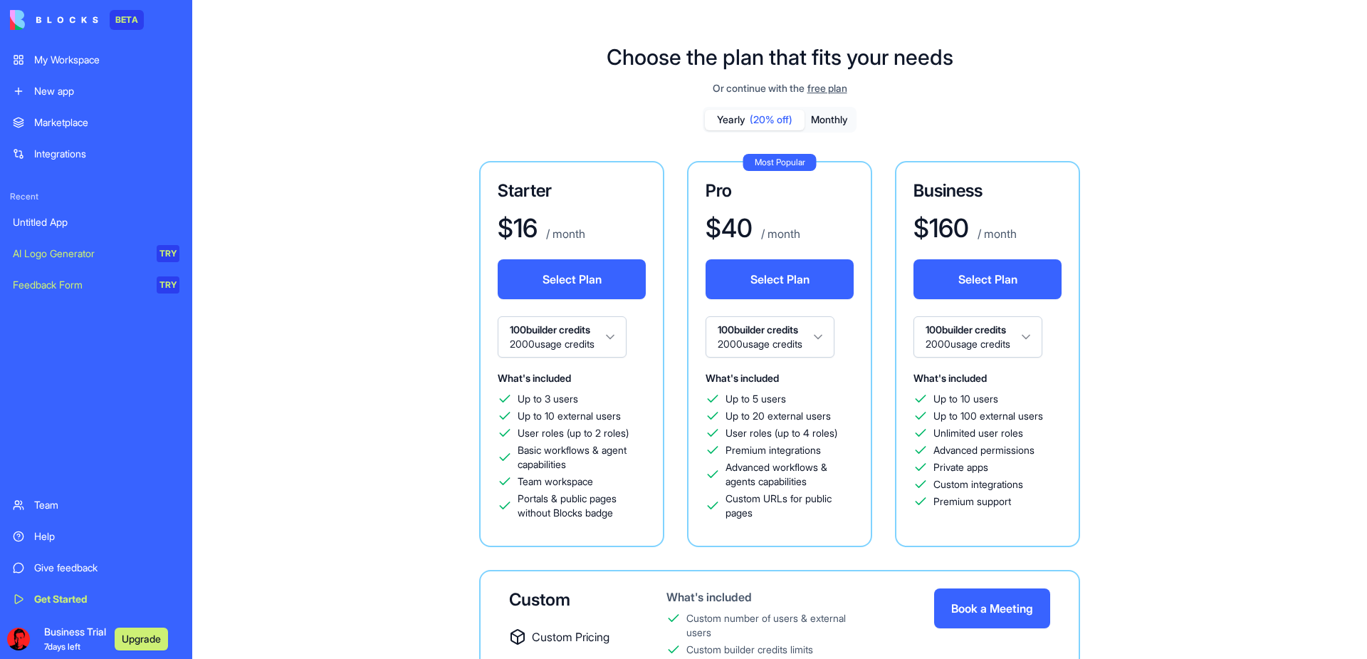
click at [320, 162] on div "Choose the plan that fits your needs Or continue with the free plan Yearly (20%…" at bounding box center [779, 413] width 1175 height 785
click at [67, 65] on div "My Workspace" at bounding box center [106, 60] width 145 height 14
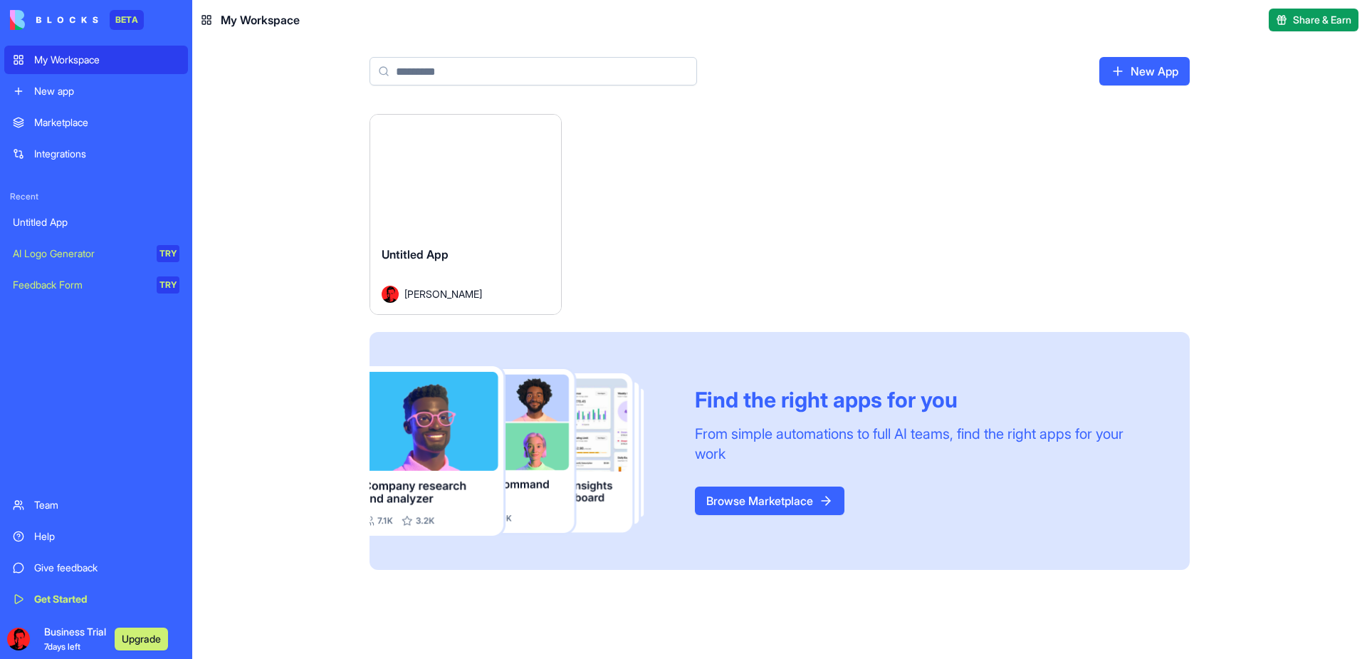
click at [428, 184] on button "Launch" at bounding box center [465, 174] width 107 height 28
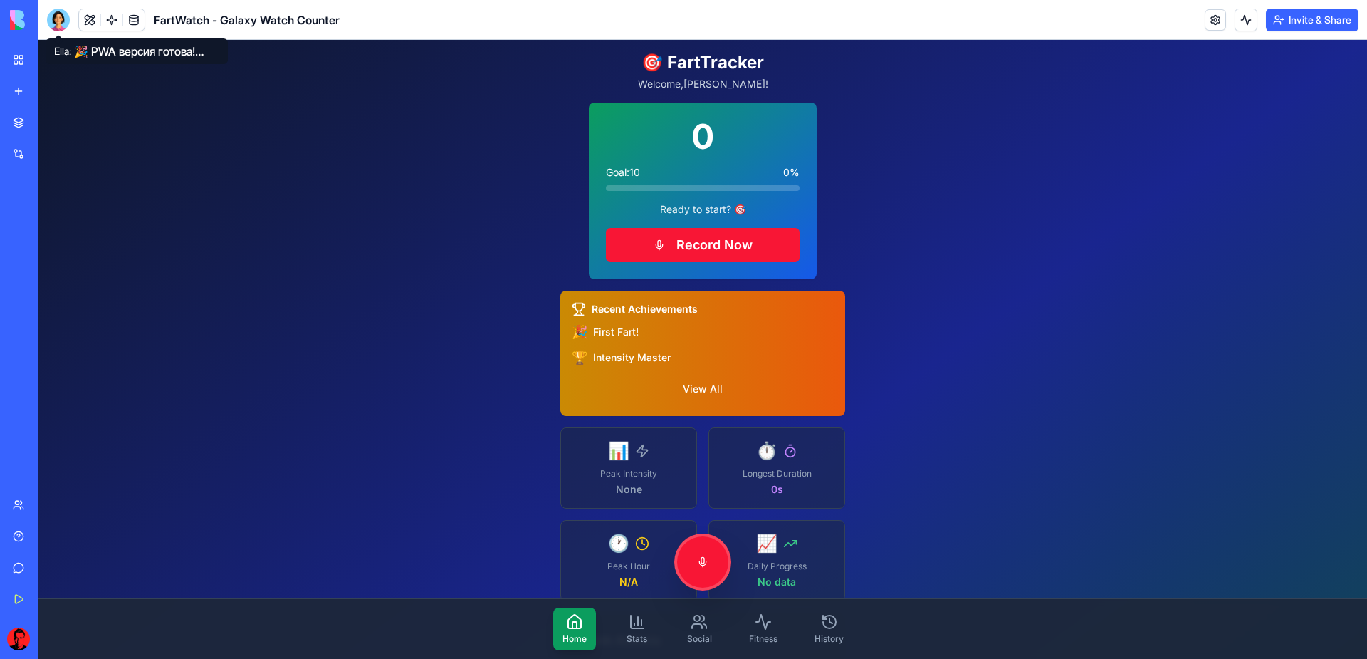
click at [64, 19] on div at bounding box center [58, 20] width 23 height 23
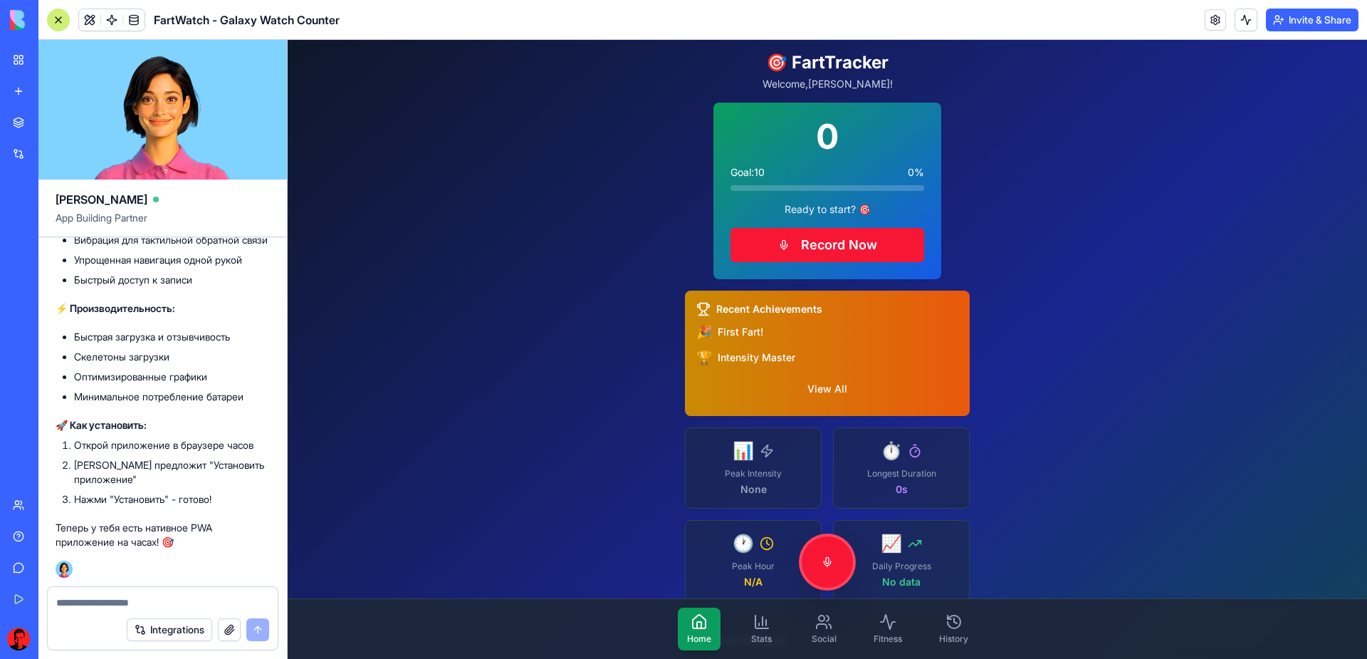
click at [1283, 20] on button "Invite & Share" at bounding box center [1312, 20] width 93 height 23
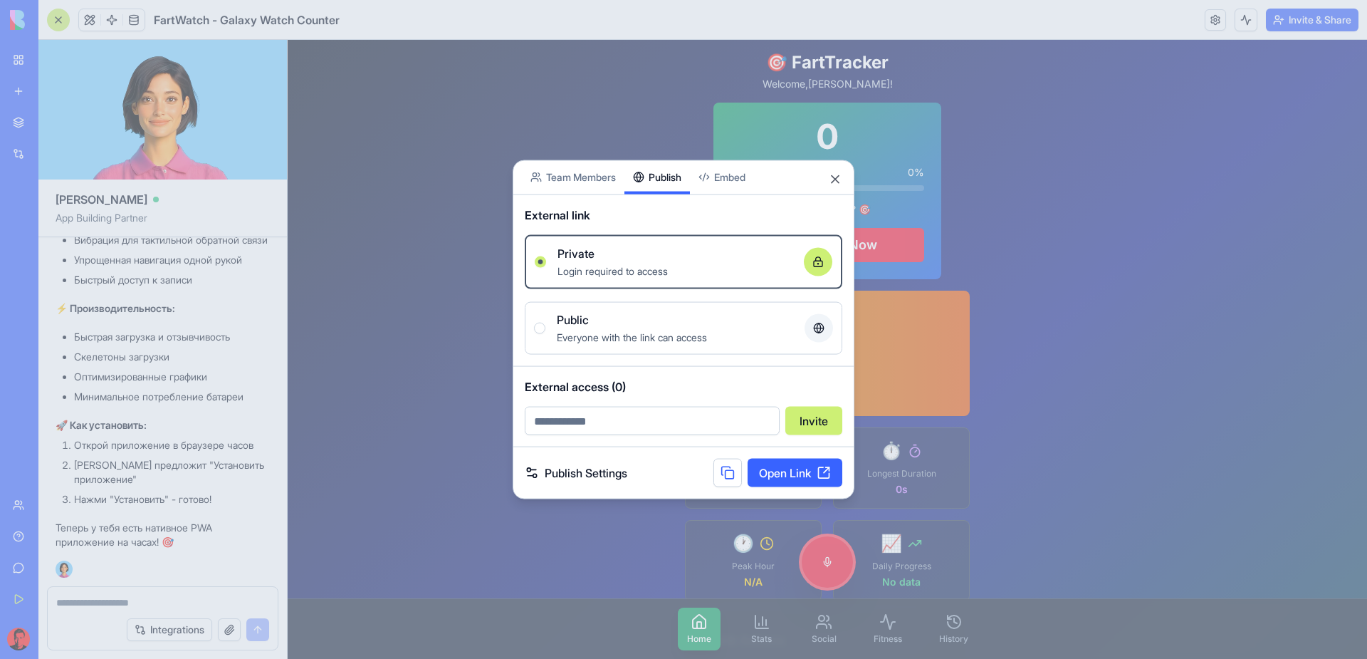
click at [668, 197] on div "Share App Team Members Publish Embed External link Private Login required to ac…" at bounding box center [684, 330] width 342 height 340
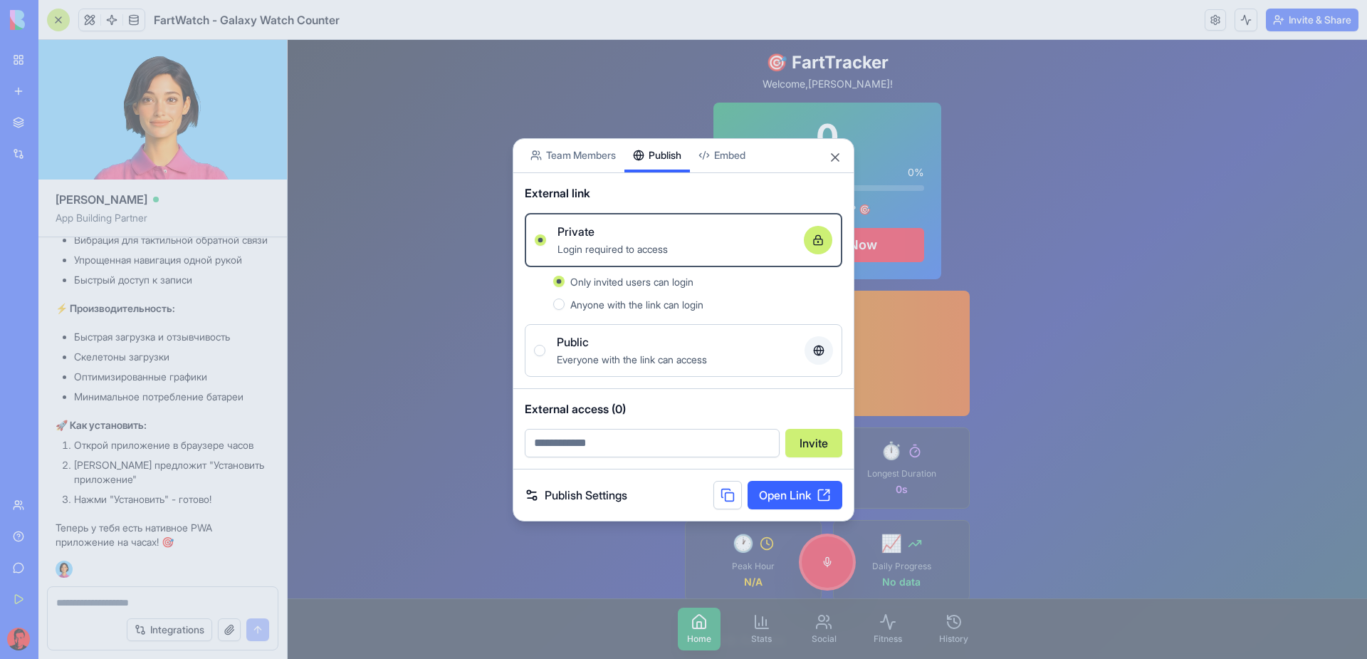
click at [767, 496] on link "Open Link" at bounding box center [795, 495] width 95 height 28
